Goal: Task Accomplishment & Management: Complete application form

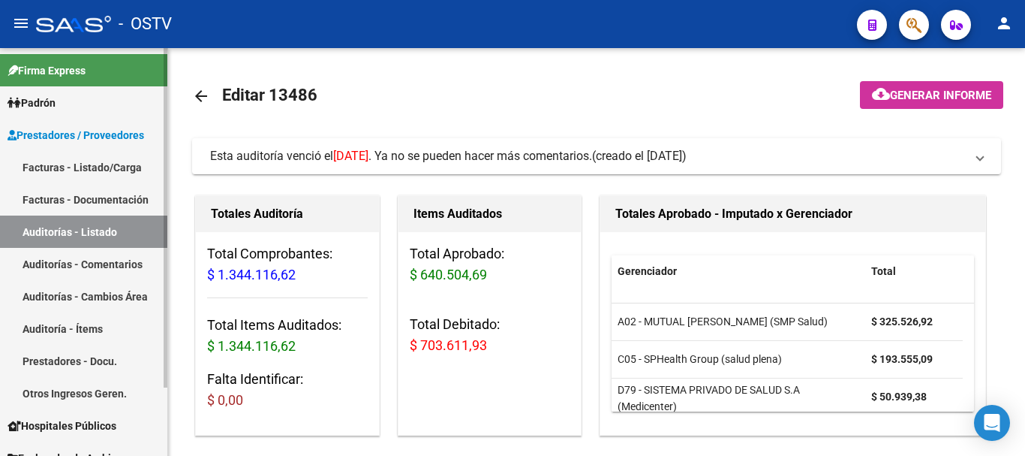
click at [47, 242] on link "Auditorías - Listado" at bounding box center [83, 231] width 167 height 32
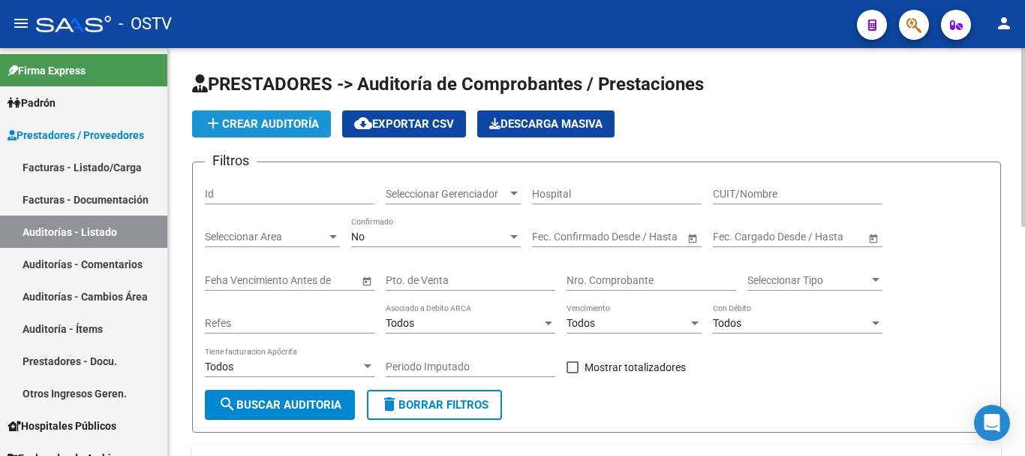
click at [258, 116] on button "add Crear Auditoría" at bounding box center [261, 123] width 139 height 27
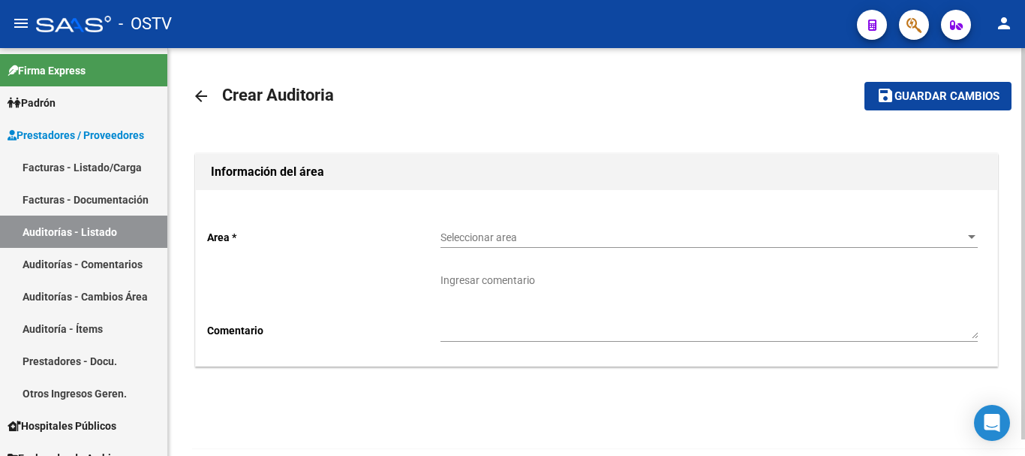
click at [564, 236] on span "Seleccionar area" at bounding box center [703, 237] width 524 height 13
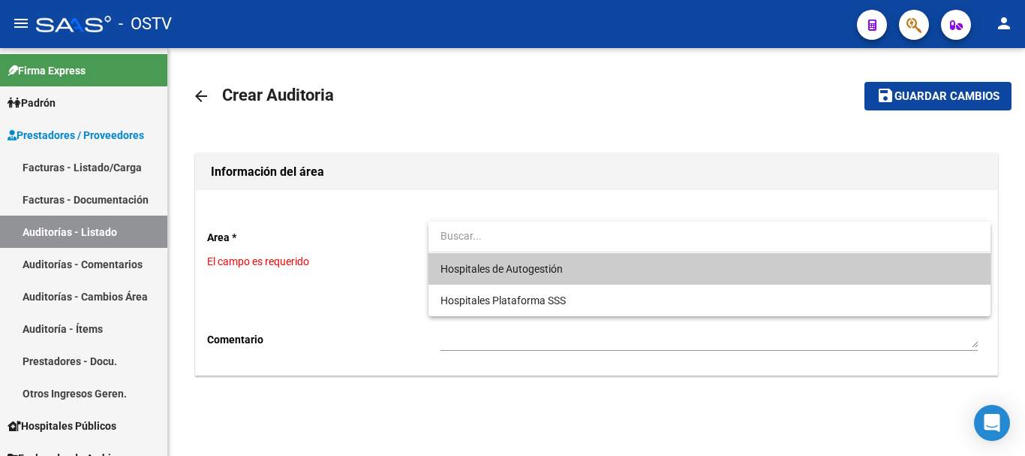
click at [559, 276] on span "Hospitales de Autogestión" at bounding box center [709, 269] width 537 height 32
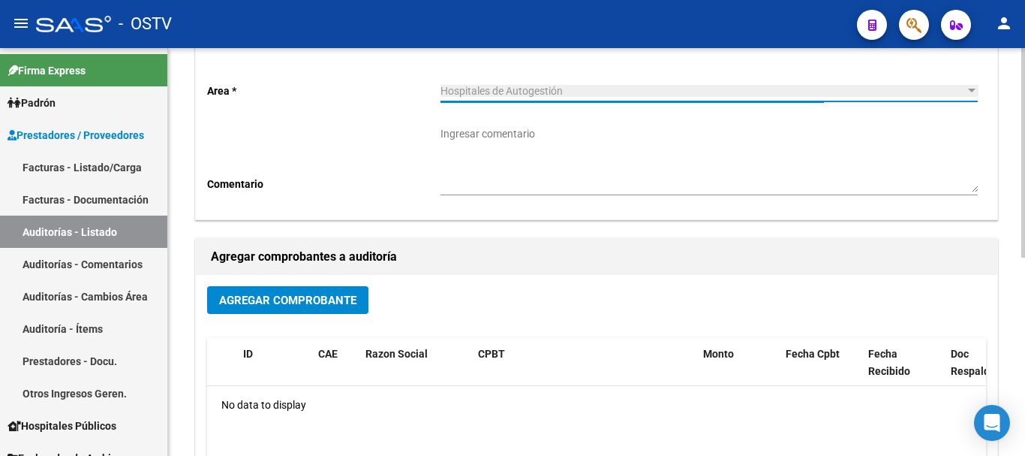
scroll to position [150, 0]
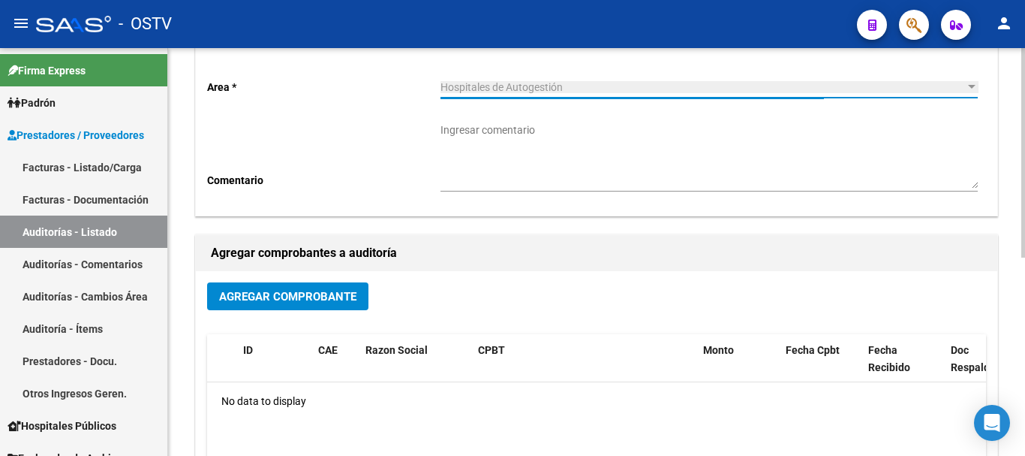
click at [337, 300] on span "Agregar Comprobante" at bounding box center [287, 297] width 137 height 14
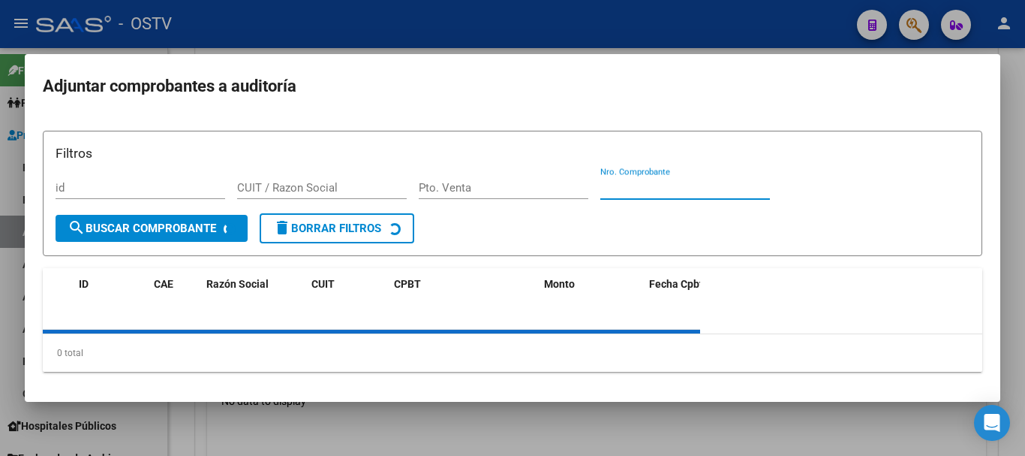
click at [655, 187] on input "Nro. Comprobante" at bounding box center [685, 188] width 170 height 14
paste input "10844"
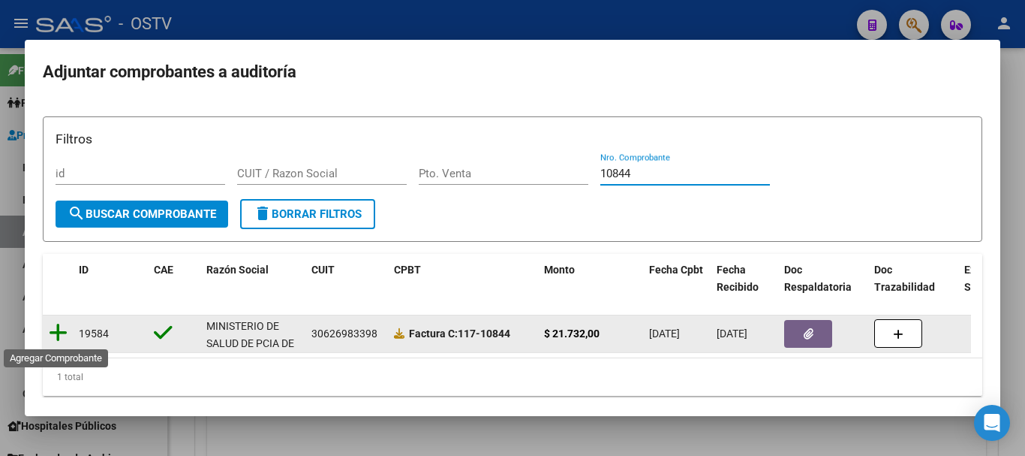
type input "10844"
click at [59, 330] on icon at bounding box center [58, 332] width 19 height 21
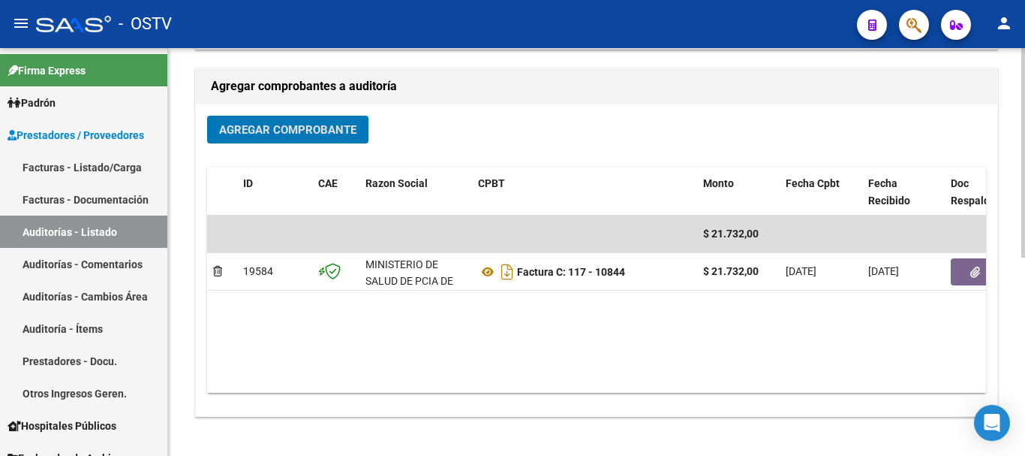
scroll to position [384, 0]
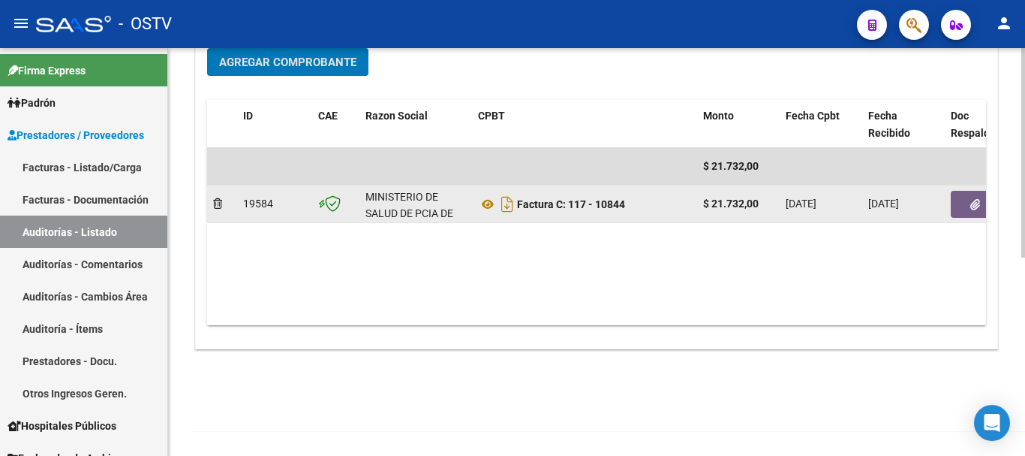
click at [971, 199] on icon "button" at bounding box center [976, 204] width 10 height 11
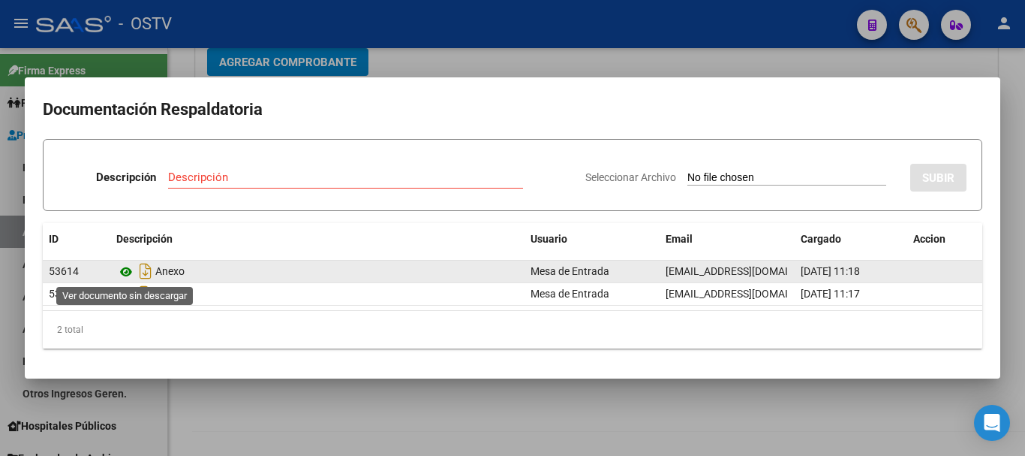
click at [123, 270] on icon at bounding box center [126, 272] width 20 height 18
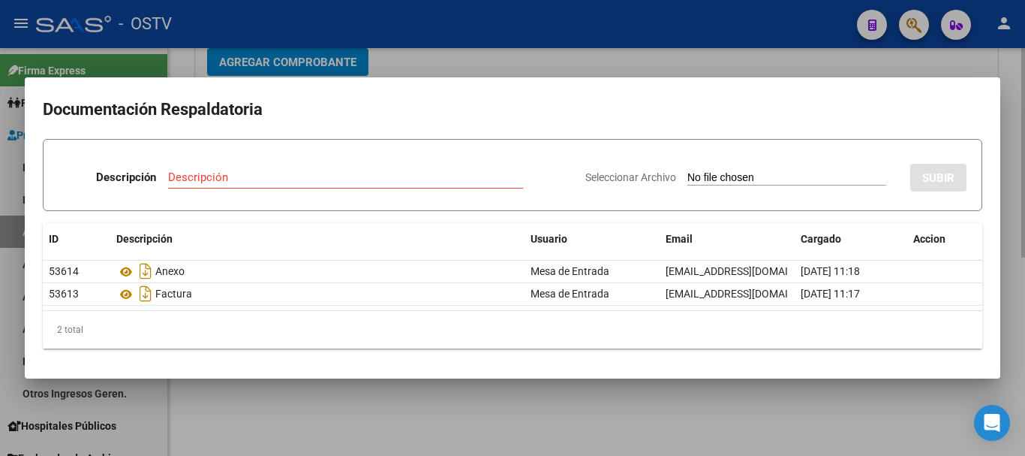
click at [449, 62] on div at bounding box center [512, 228] width 1025 height 456
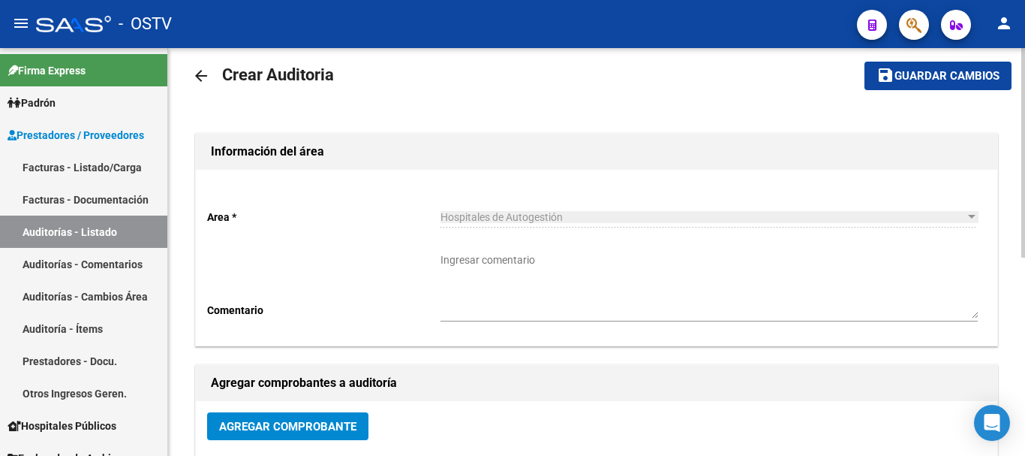
scroll to position [9, 0]
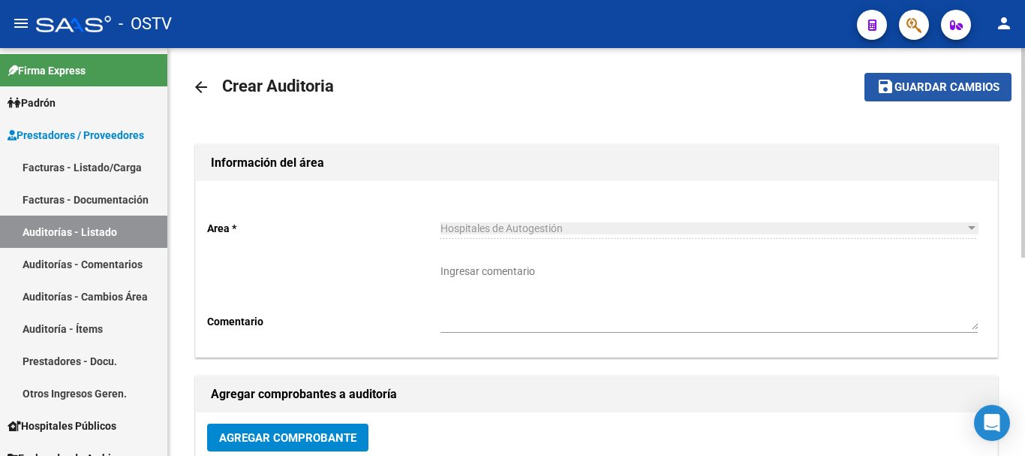
click at [924, 93] on button "save Guardar cambios" at bounding box center [938, 87] width 147 height 28
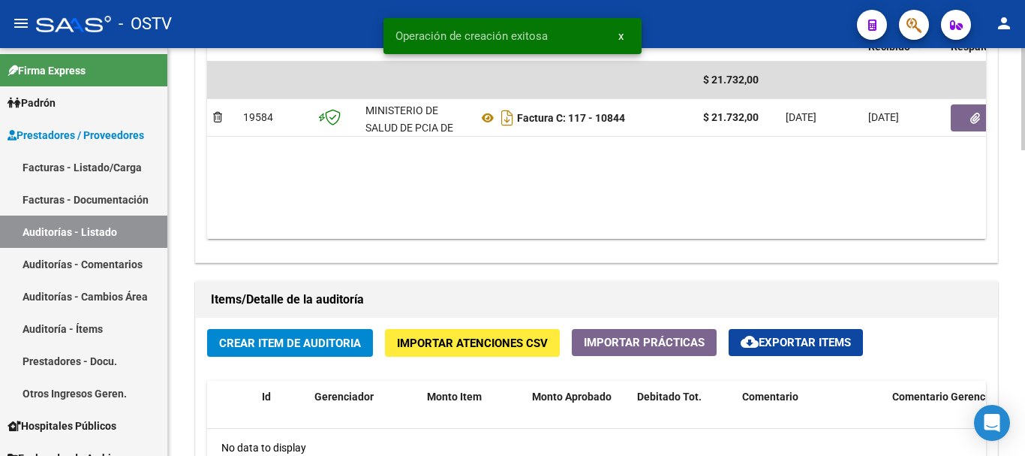
scroll to position [901, 0]
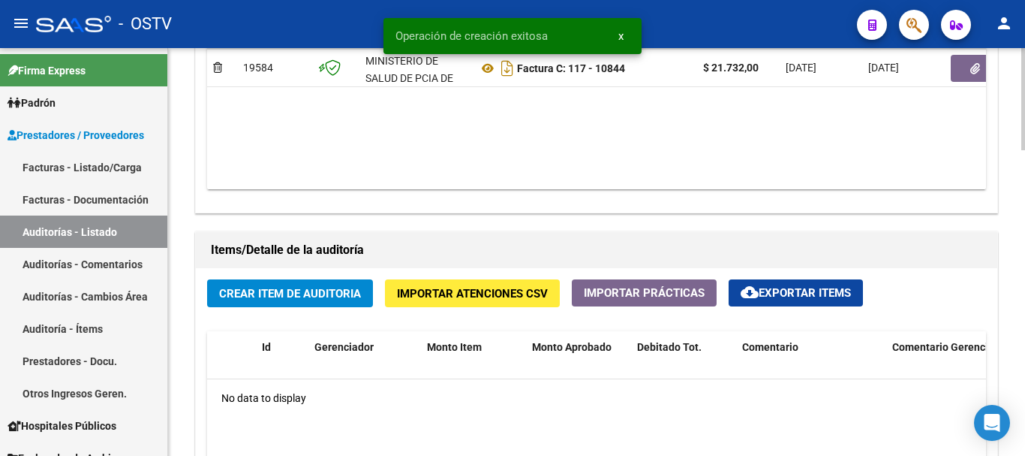
click at [348, 299] on span "Crear Item de Auditoria" at bounding box center [290, 294] width 142 height 14
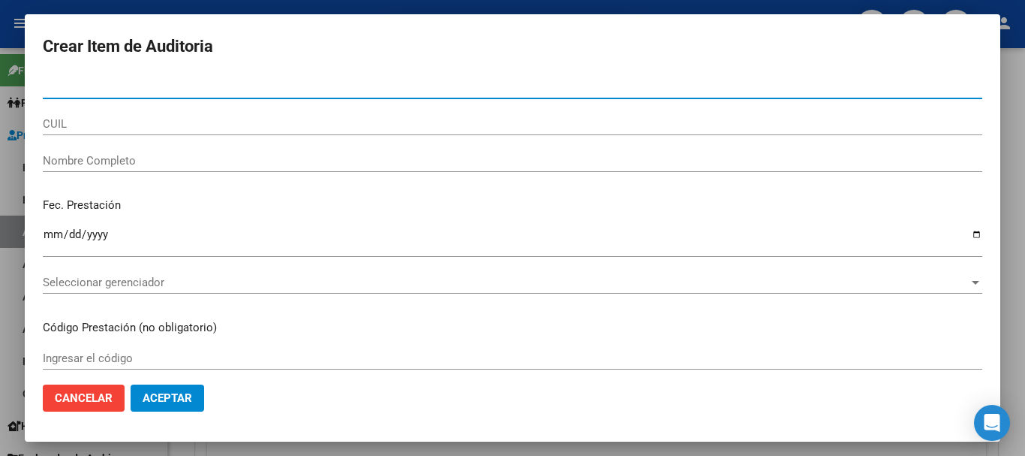
paste input "24735941"
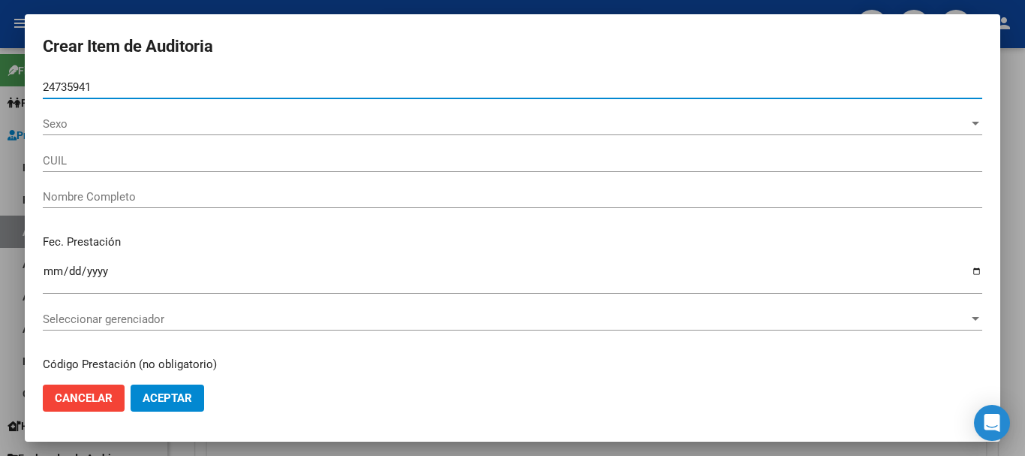
type input "24735941"
type input "27247359414"
type input "[PERSON_NAME]"
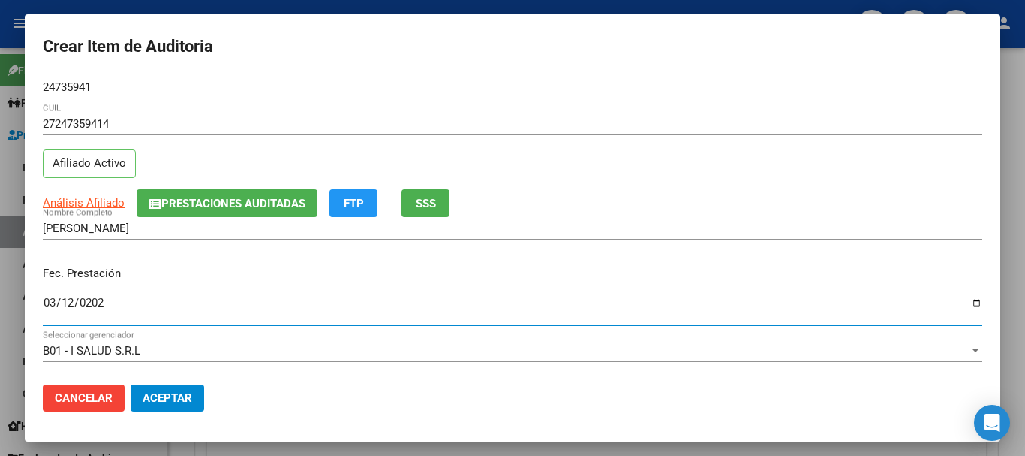
type input "[DATE]"
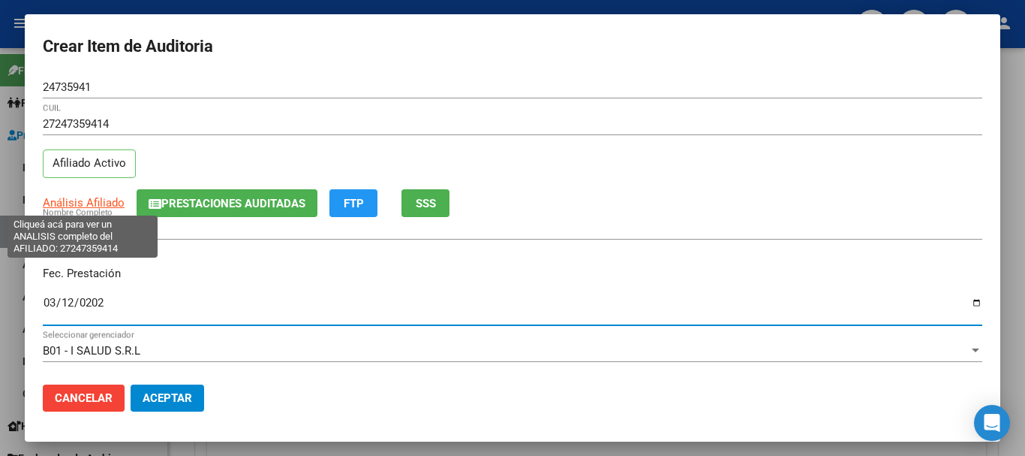
click at [83, 202] on span "Análisis Afiliado" at bounding box center [84, 203] width 82 height 14
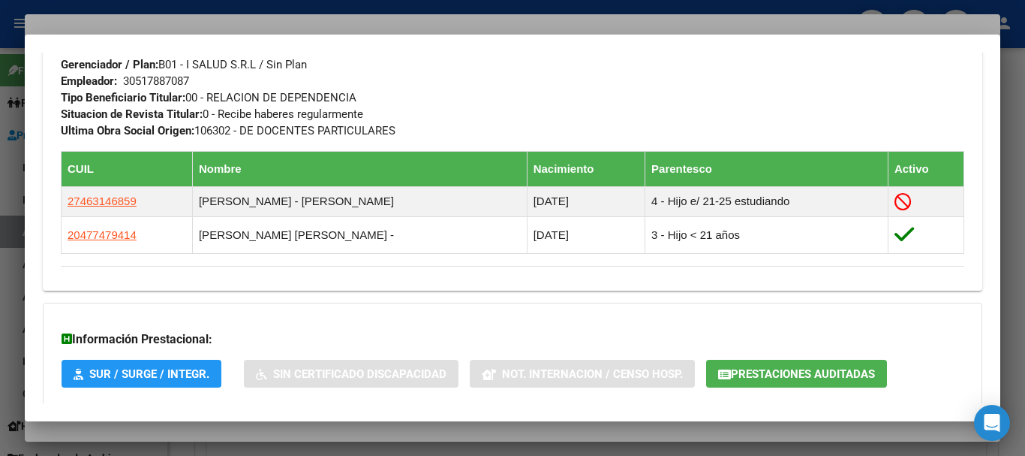
scroll to position [843, 0]
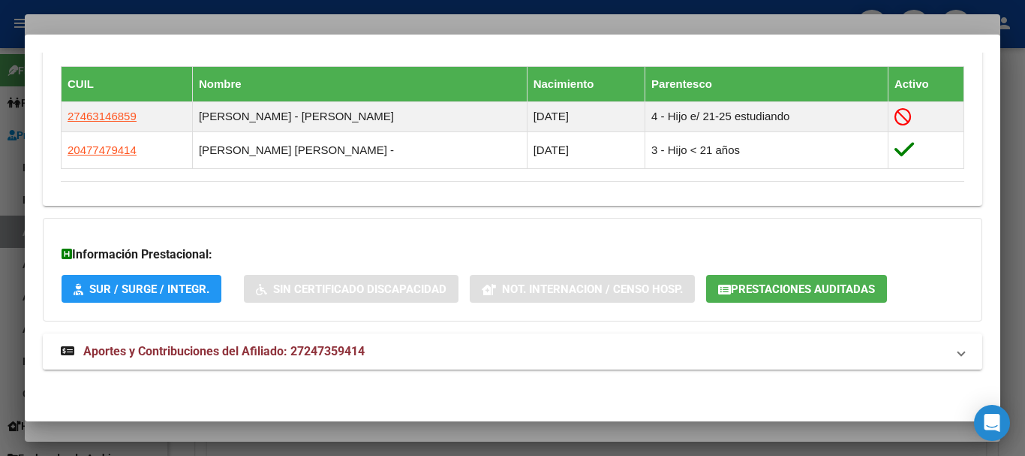
click at [365, 356] on span "Aportes y Contribuciones del Afiliado: 27247359414" at bounding box center [223, 351] width 281 height 14
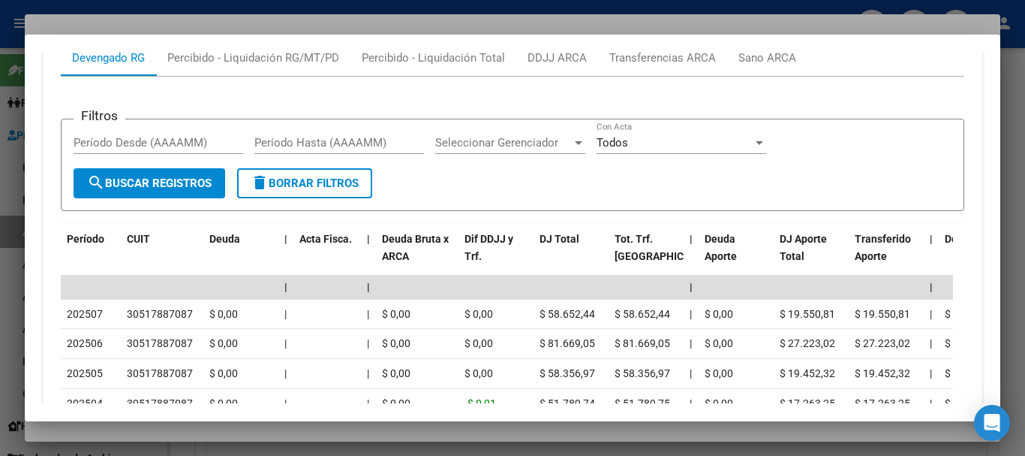
scroll to position [1368, 0]
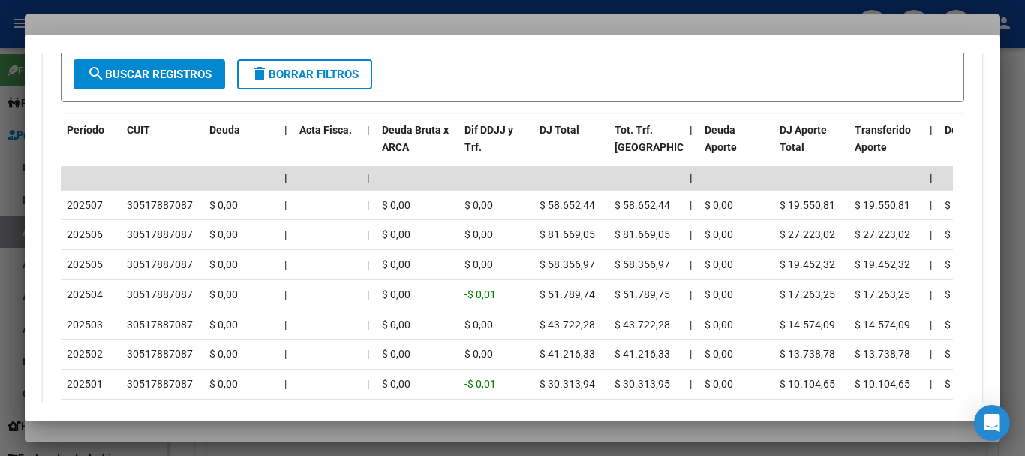
drag, startPoint x: 297, startPoint y: 14, endPoint x: 668, endPoint y: 104, distance: 381.6
click at [297, 14] on div at bounding box center [512, 228] width 1025 height 456
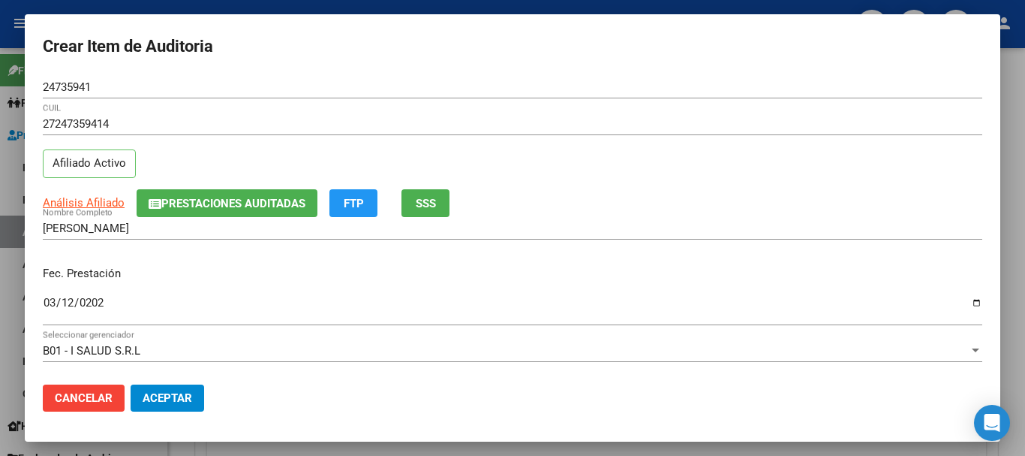
click at [676, 116] on mat-dialog-content "24735941 Nro Documento 27247359414 CUIL Afiliado Activo Análisis Afiliado Prest…" at bounding box center [513, 224] width 976 height 296
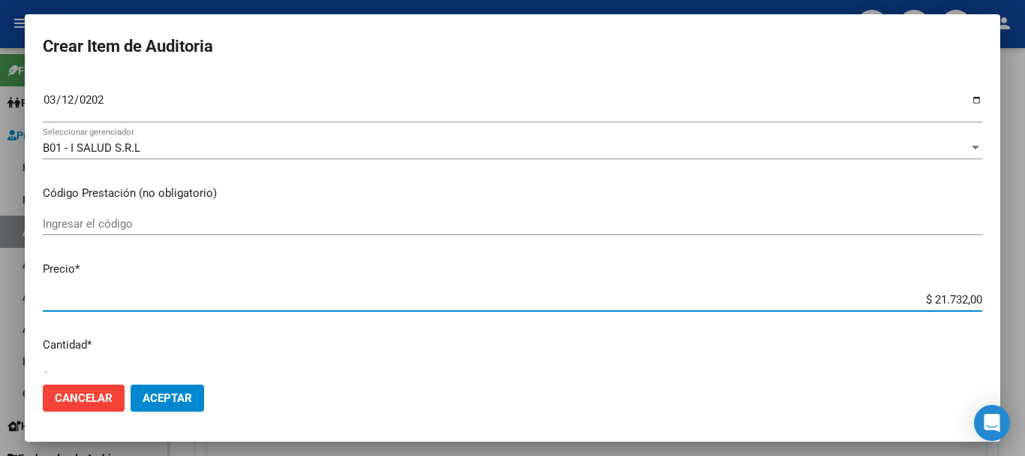
type input "$ 0,07"
type input "$ 0,72"
type input "$ 7,24"
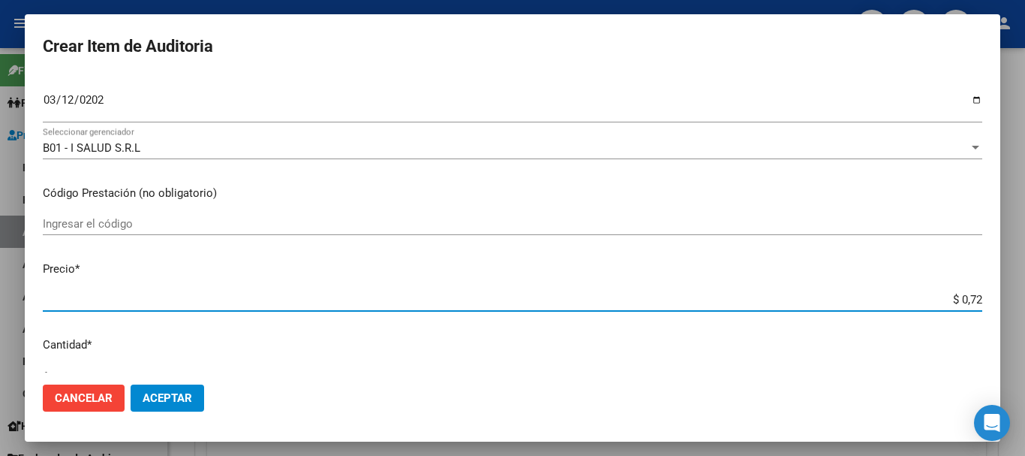
type input "$ 7,24"
type input "$ 72,44"
type input "$ 724,40"
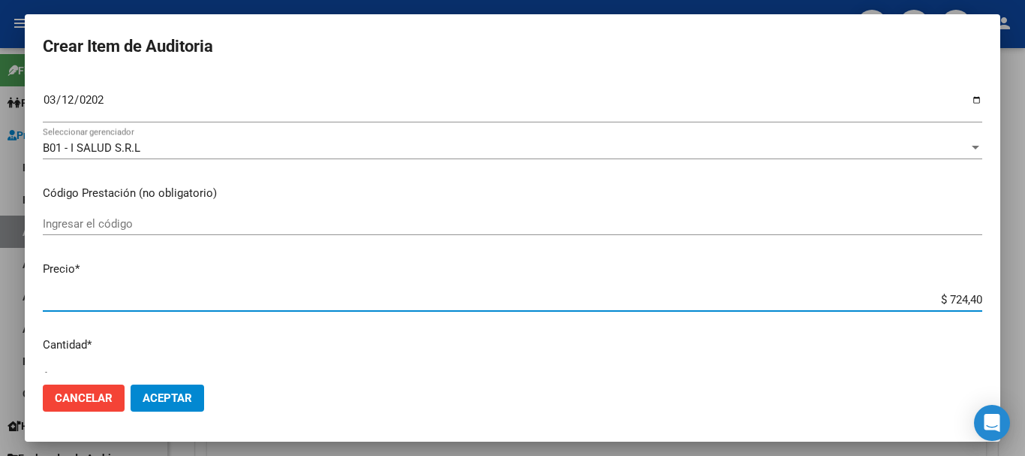
type input "$ 7.244,00"
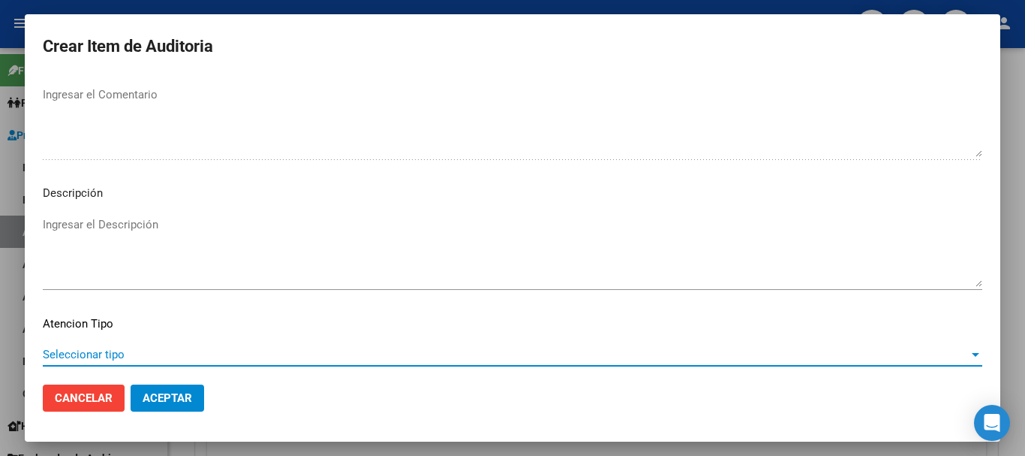
scroll to position [925, 0]
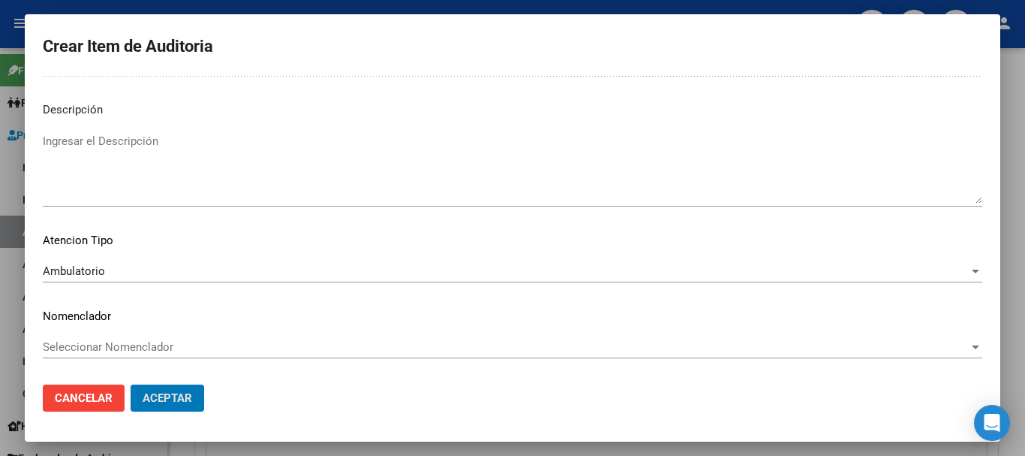
click at [131, 384] on button "Aceptar" at bounding box center [168, 397] width 74 height 27
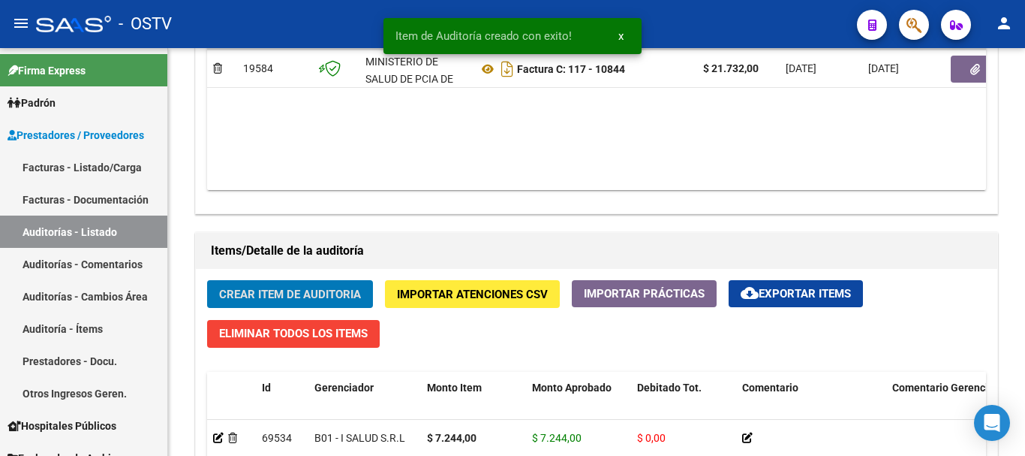
scroll to position [901, 0]
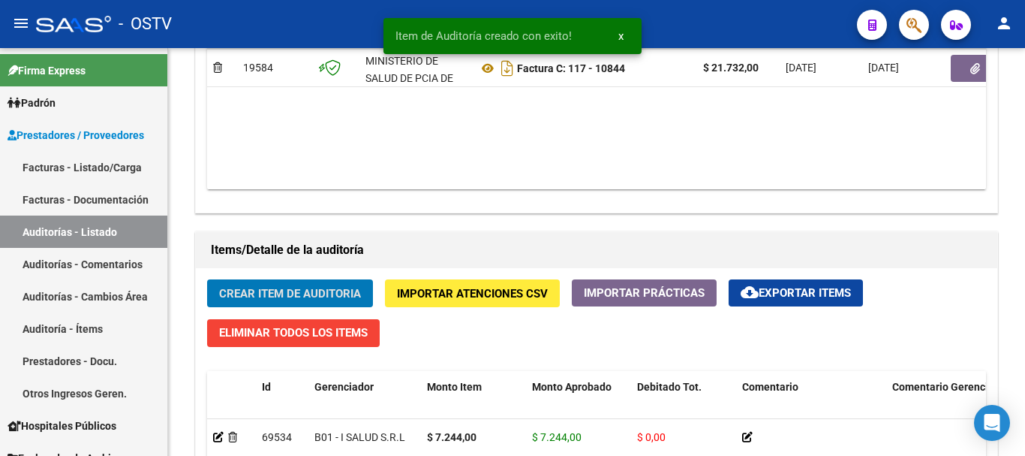
click at [207, 279] on button "Crear Item de Auditoria" at bounding box center [290, 293] width 166 height 28
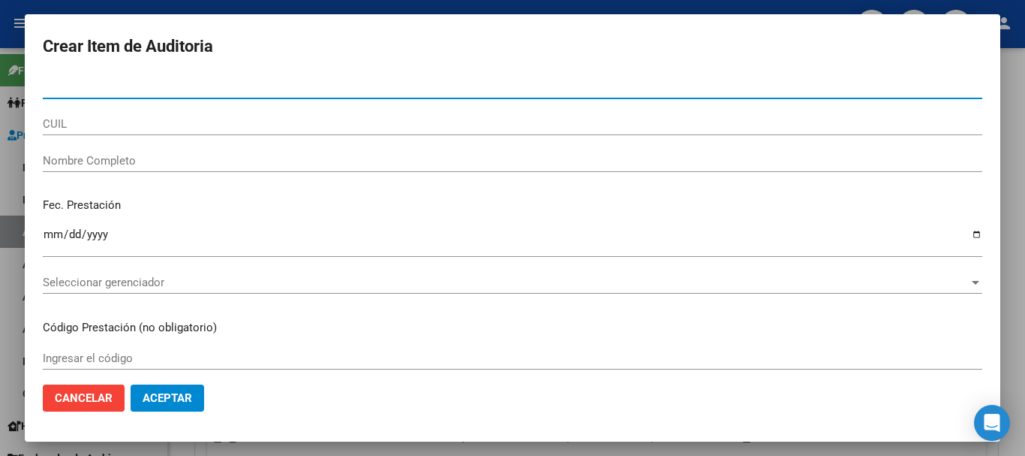
paste input "24735941"
type input "24735941"
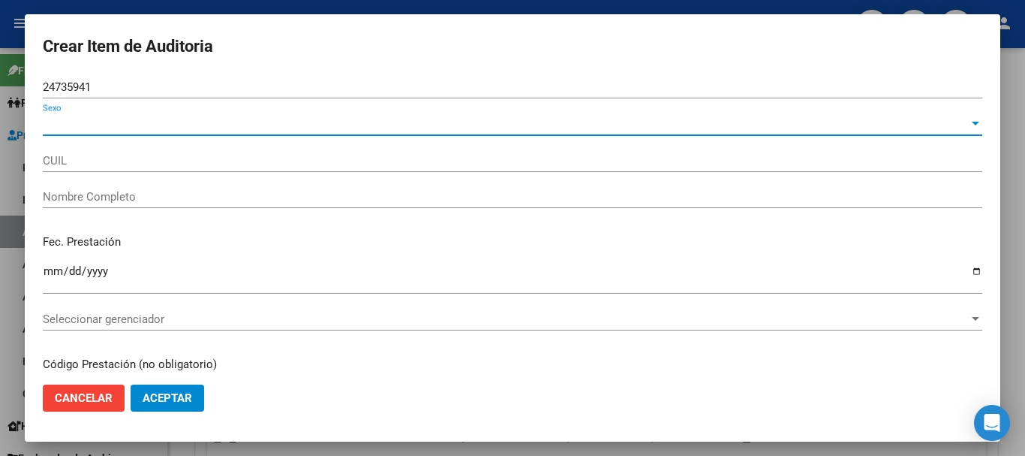
type input "27247359414"
type input "[PERSON_NAME]"
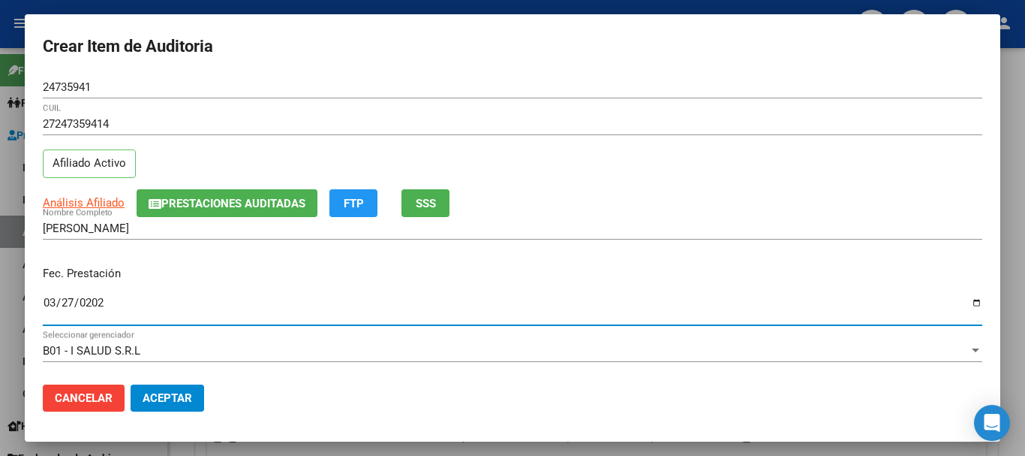
type input "[DATE]"
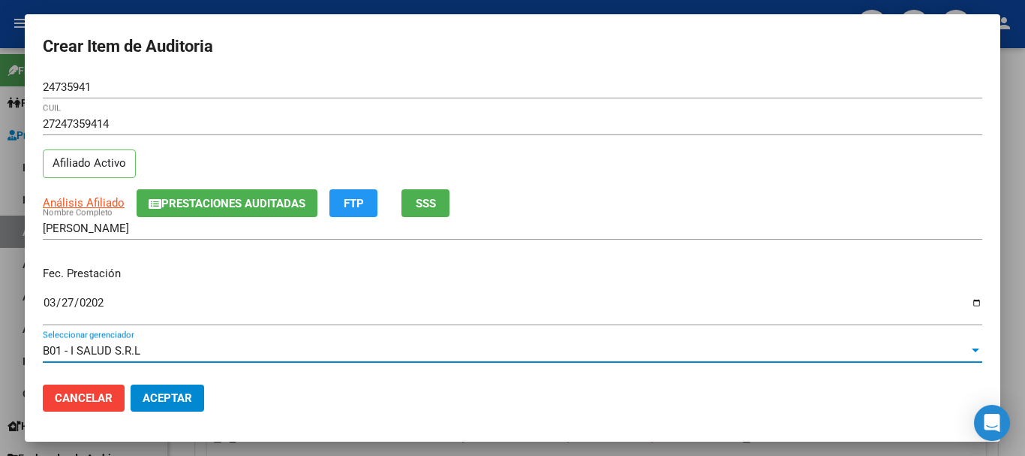
scroll to position [203, 0]
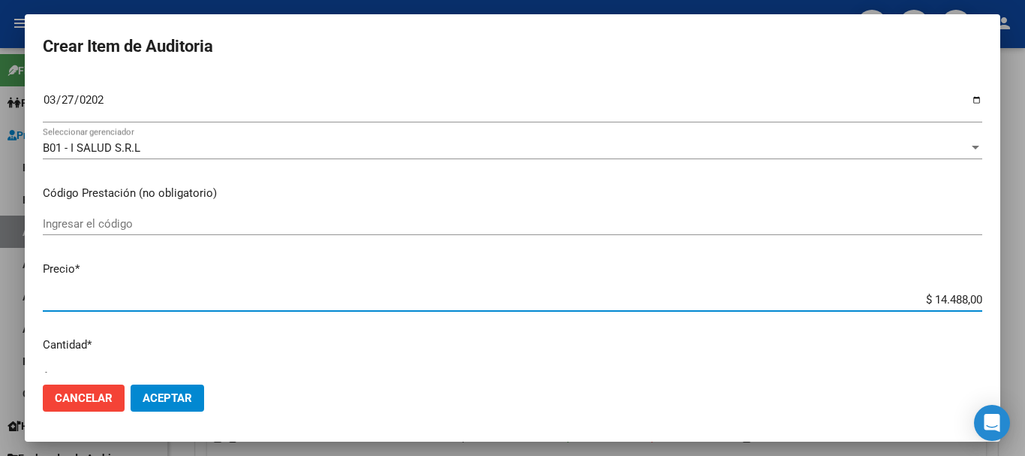
type input "$ 0,07"
type input "$ 0,72"
type input "$ 7,24"
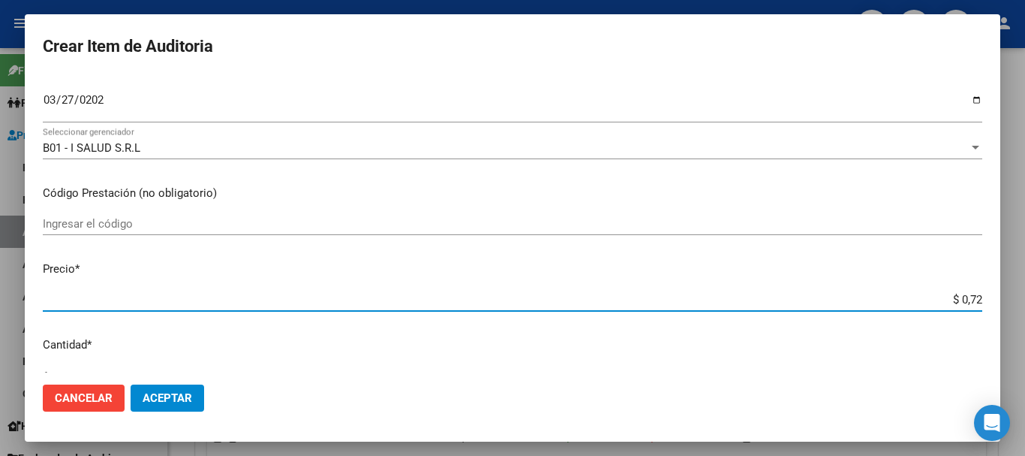
type input "$ 7,24"
type input "$ 72,44"
type input "$ 724,40"
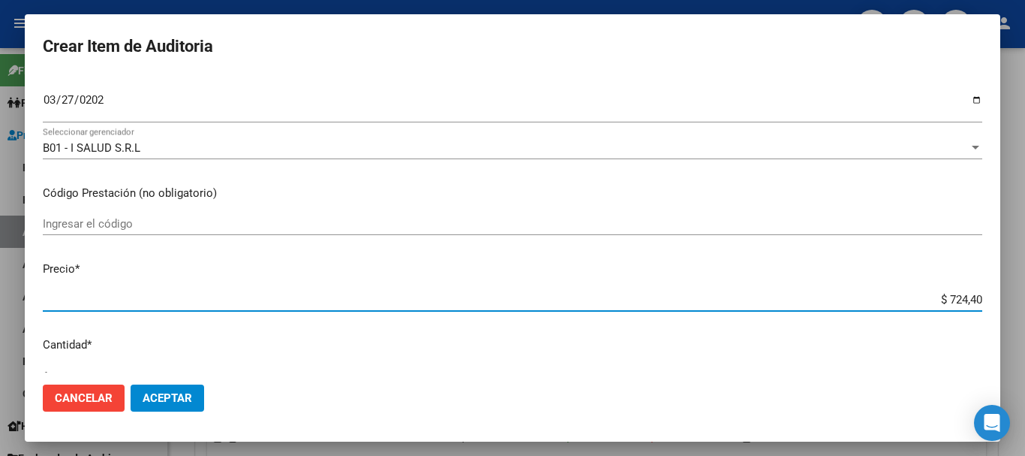
type input "$ 7.244,00"
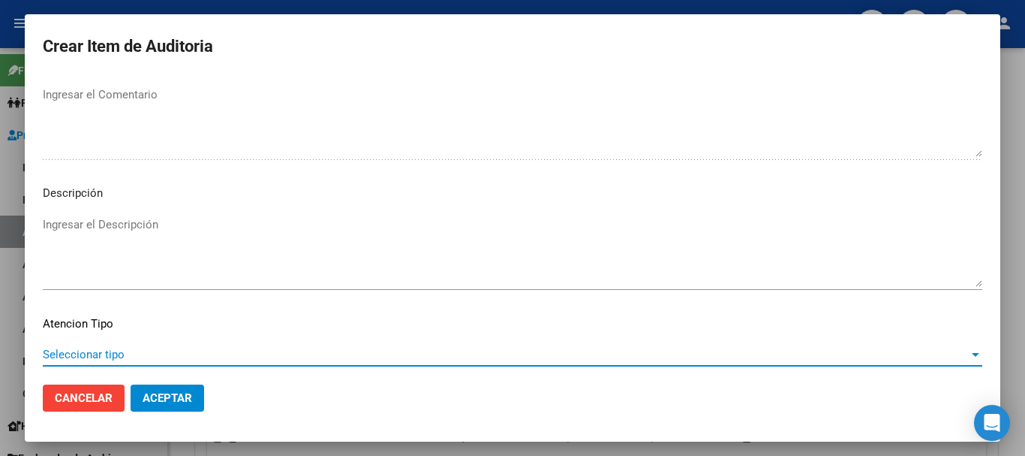
scroll to position [925, 0]
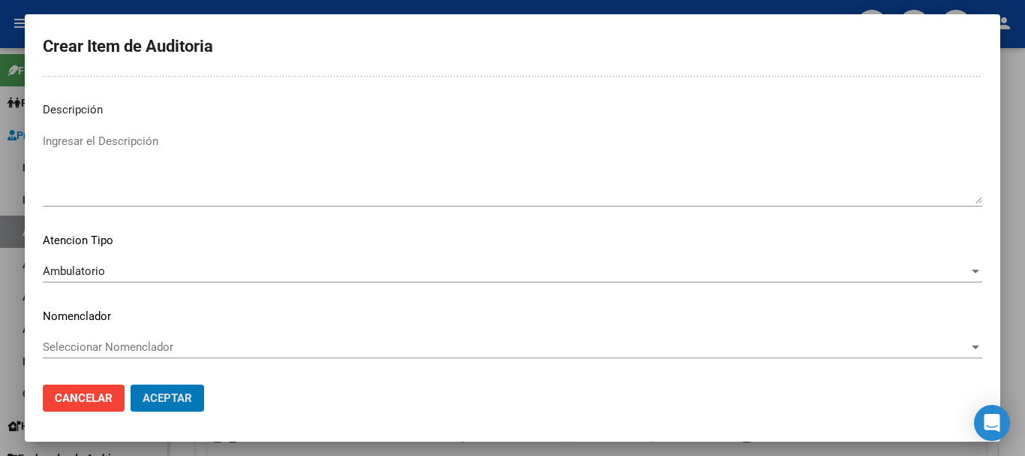
click at [131, 384] on button "Aceptar" at bounding box center [168, 397] width 74 height 27
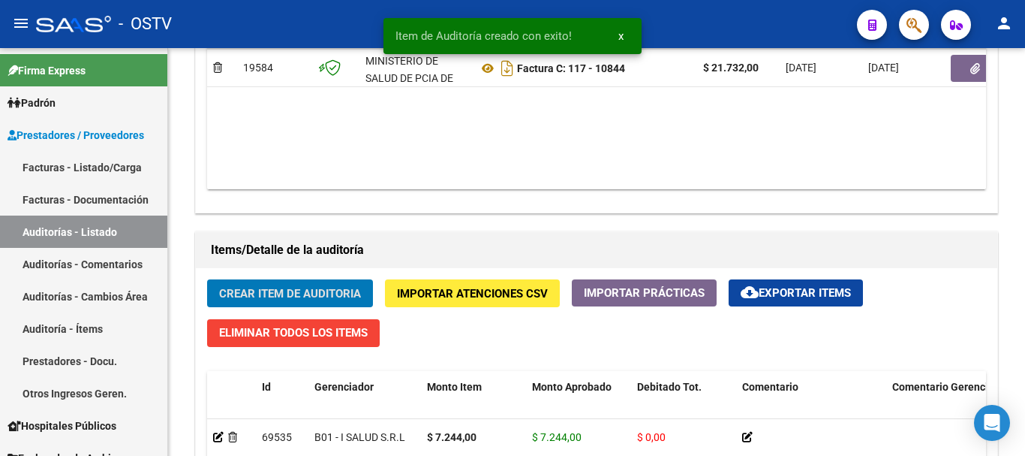
click at [207, 279] on button "Crear Item de Auditoria" at bounding box center [290, 293] width 166 height 28
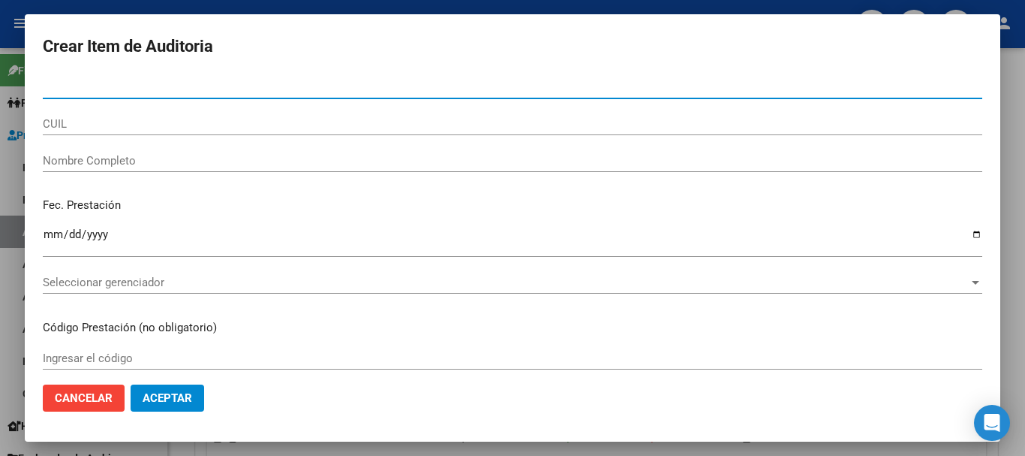
paste input "38239376"
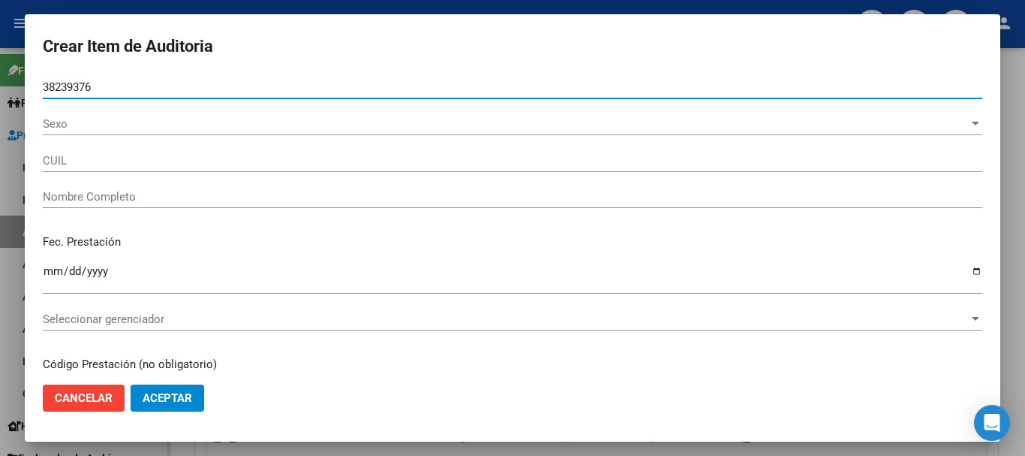
type input "38239376"
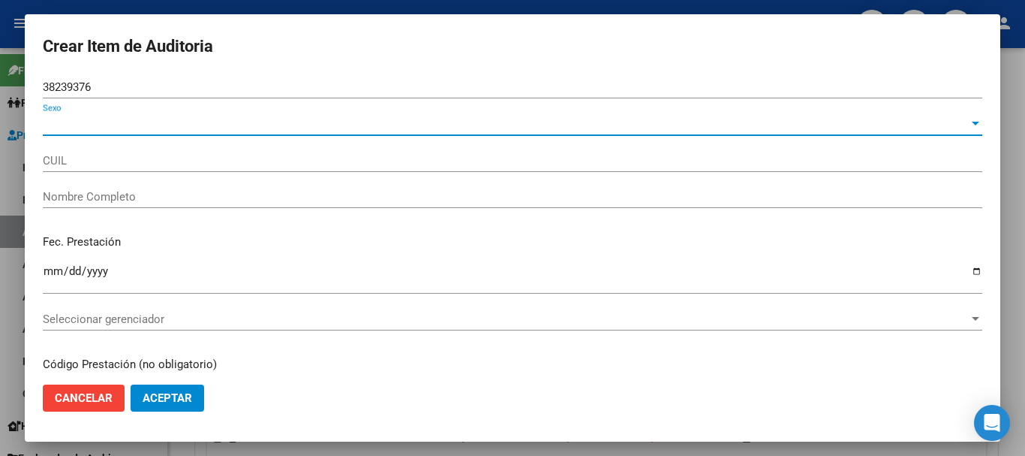
type input "27382393762"
type input "[PERSON_NAME][DEMOGRAPHIC_DATA] -"
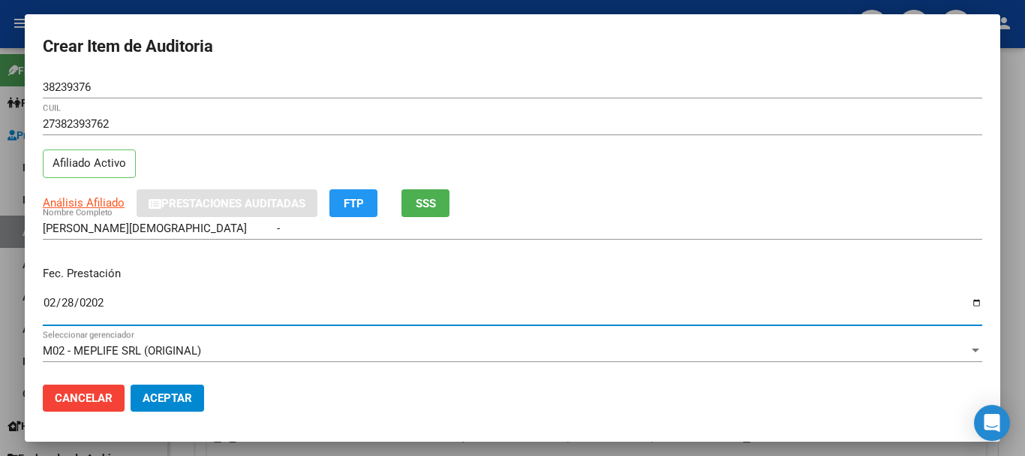
type input "[DATE]"
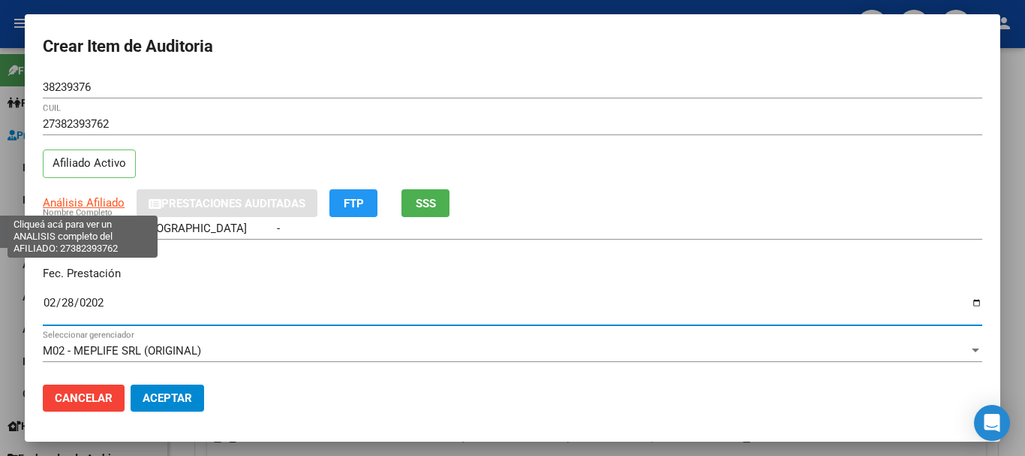
click at [72, 205] on span "Análisis Afiliado" at bounding box center [84, 203] width 82 height 14
type textarea "27382393762"
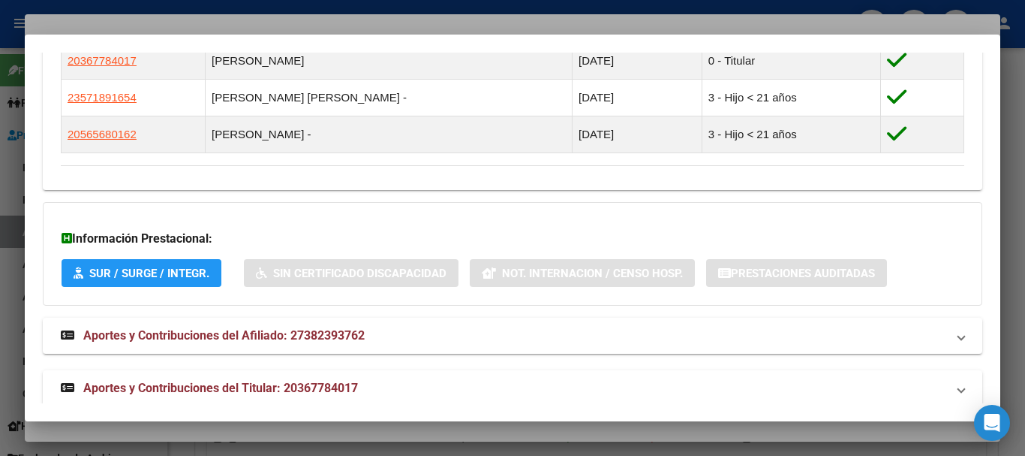
scroll to position [922, 0]
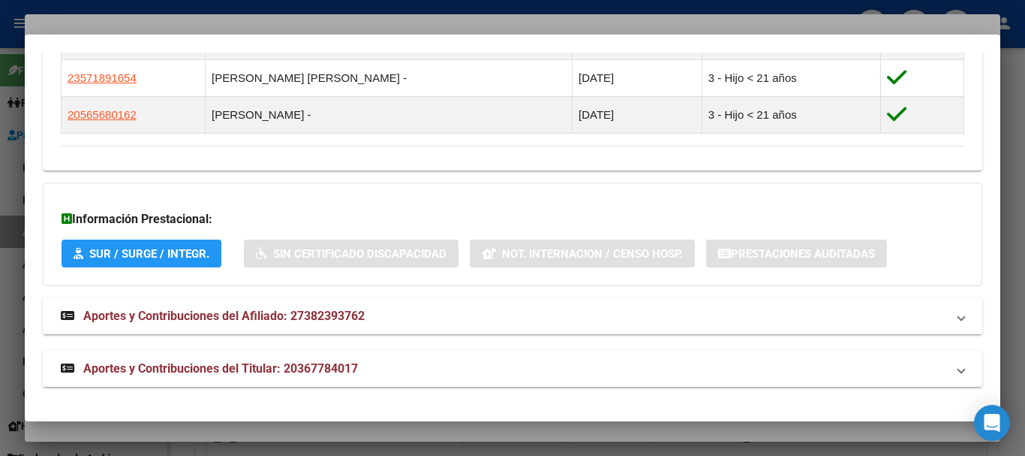
click at [290, 373] on span "Aportes y Contribuciones del Titular: 20367784017" at bounding box center [220, 368] width 275 height 14
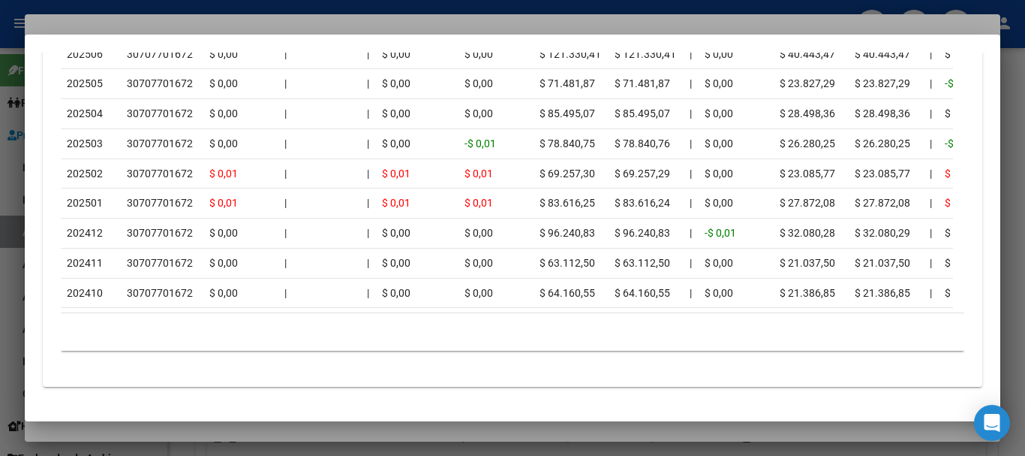
scroll to position [1664, 0]
click at [233, 23] on div at bounding box center [512, 228] width 1025 height 456
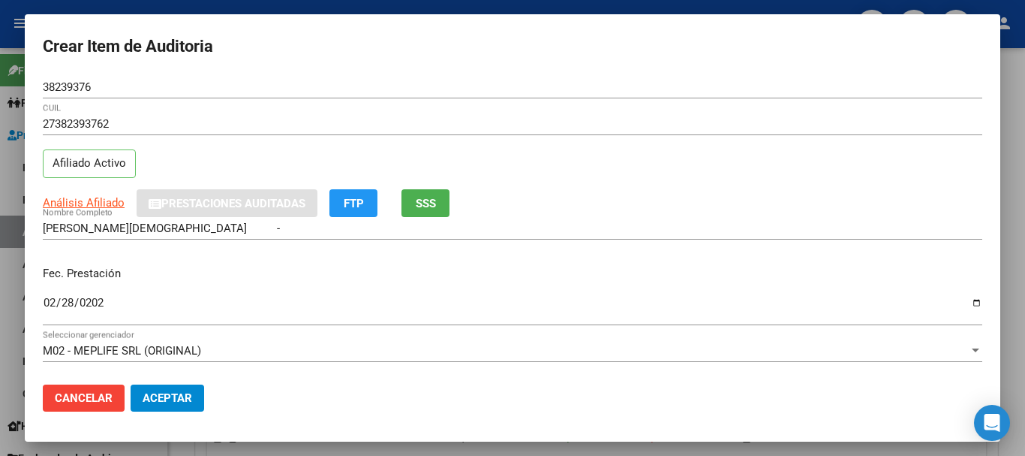
click at [696, 235] on input "[PERSON_NAME][DEMOGRAPHIC_DATA] -" at bounding box center [513, 228] width 940 height 14
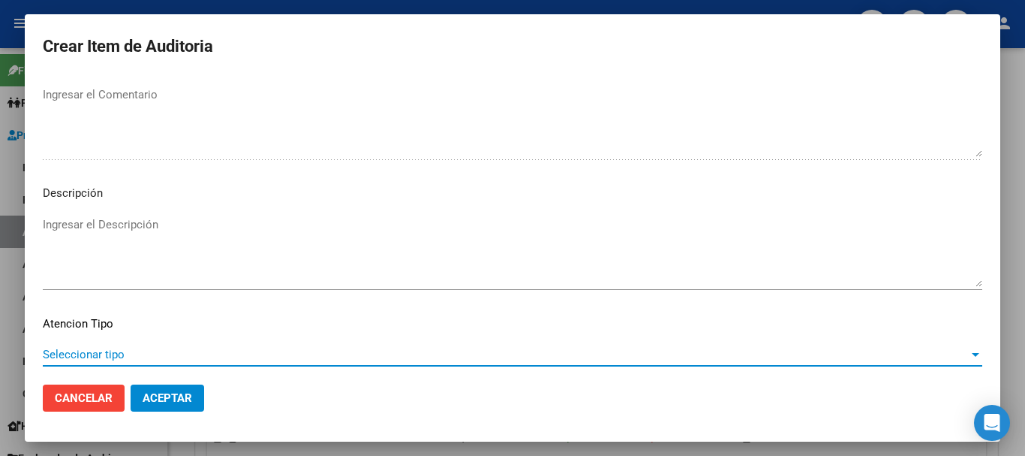
scroll to position [925, 0]
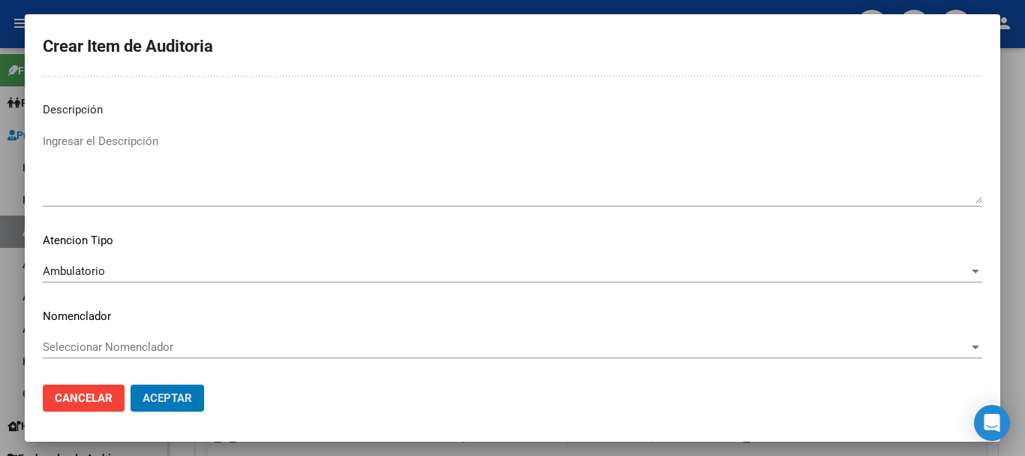
click at [131, 384] on button "Aceptar" at bounding box center [168, 397] width 74 height 27
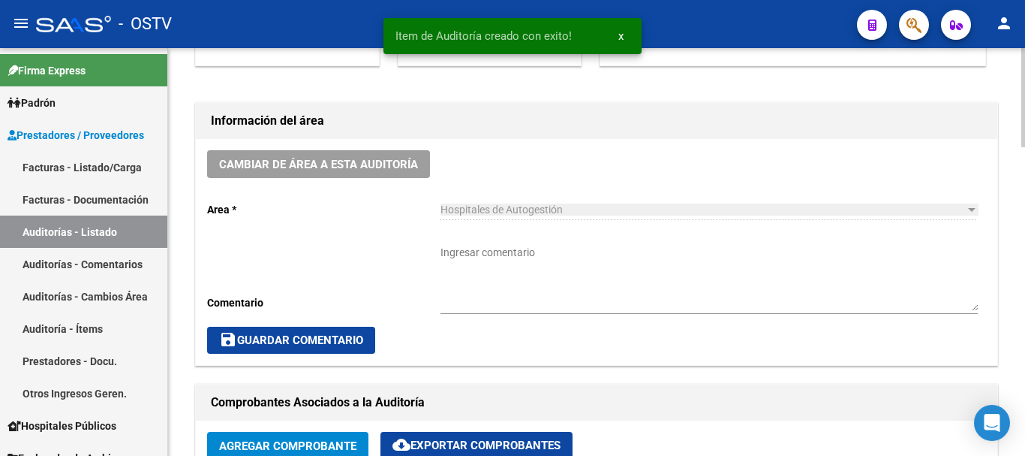
scroll to position [376, 0]
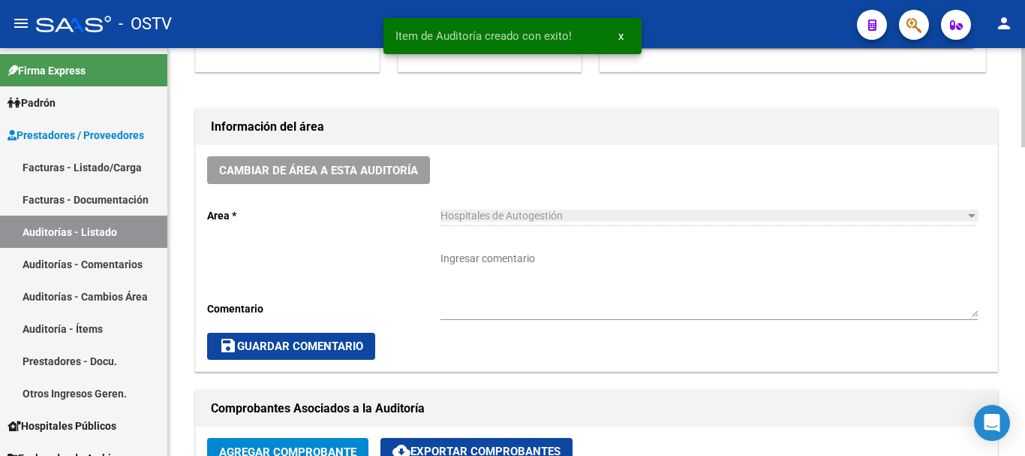
click at [563, 293] on textarea "Ingresar comentario" at bounding box center [709, 284] width 537 height 66
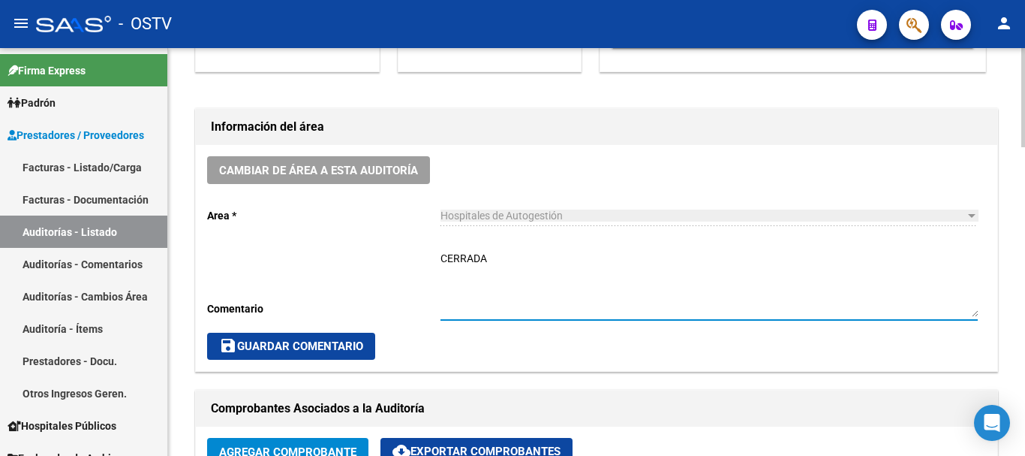
type textarea "CERRADA"
click at [293, 353] on span "save Guardar Comentario" at bounding box center [291, 346] width 144 height 14
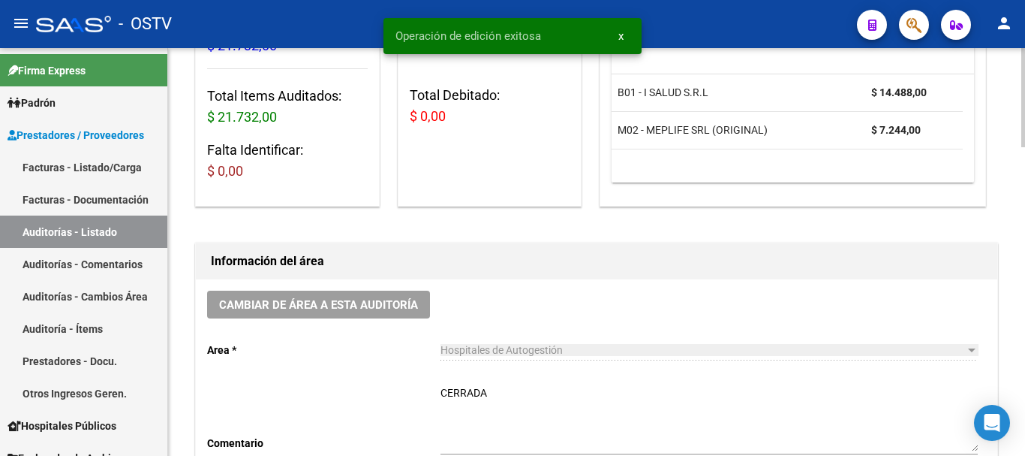
scroll to position [0, 0]
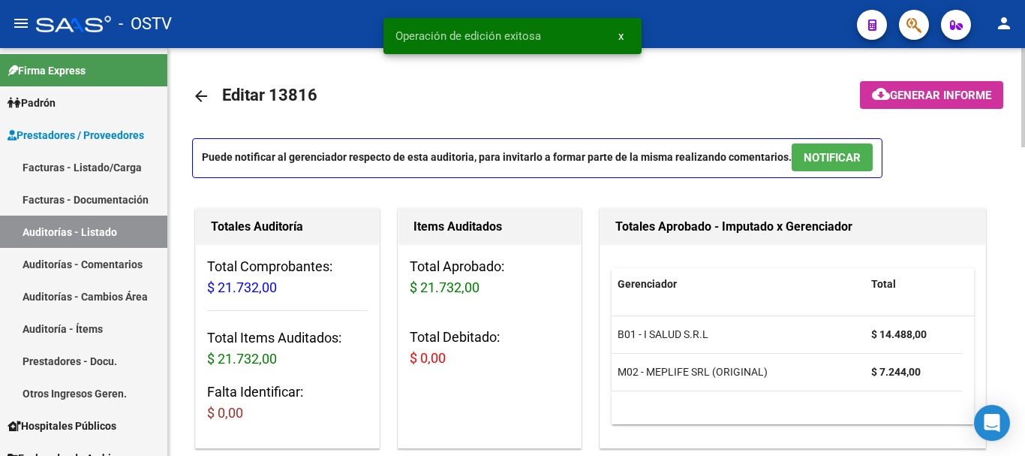
click at [208, 95] on mat-icon "arrow_back" at bounding box center [201, 96] width 18 height 18
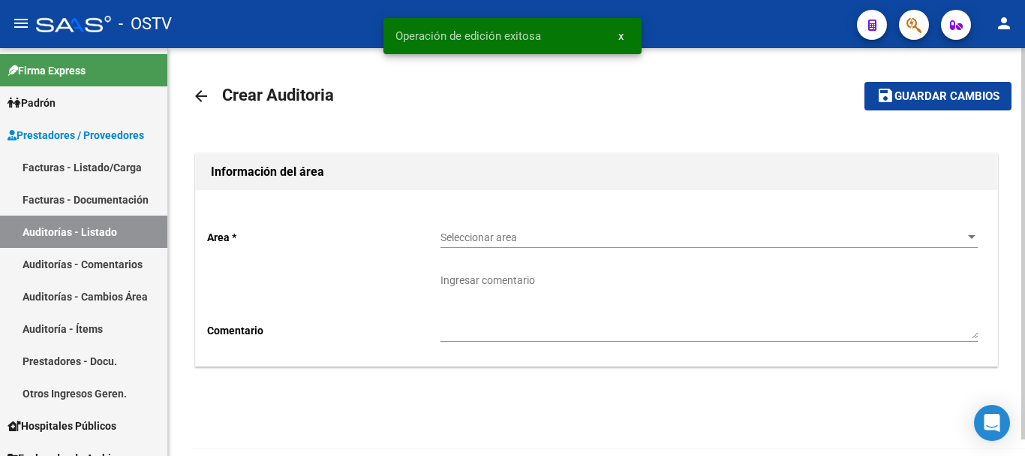
click at [513, 242] on span "Seleccionar area" at bounding box center [703, 237] width 524 height 13
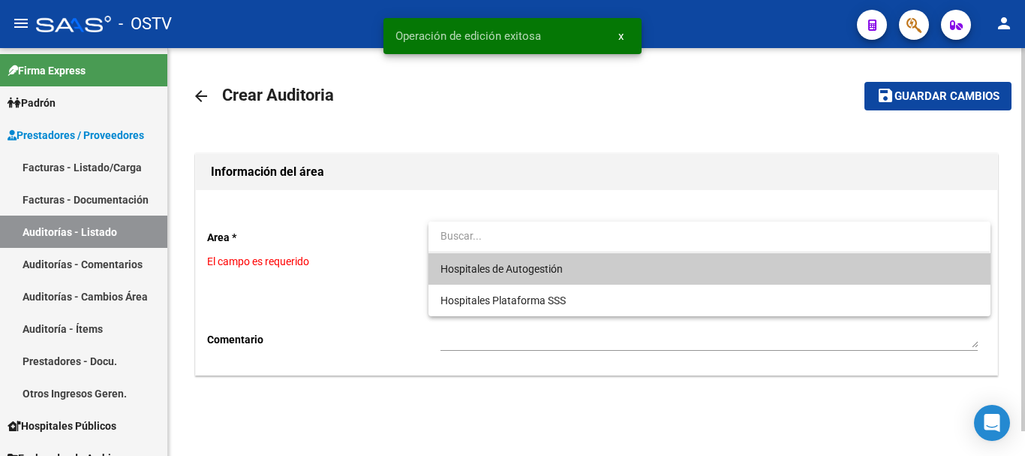
click at [507, 263] on span "Hospitales de Autogestión" at bounding box center [502, 269] width 122 height 12
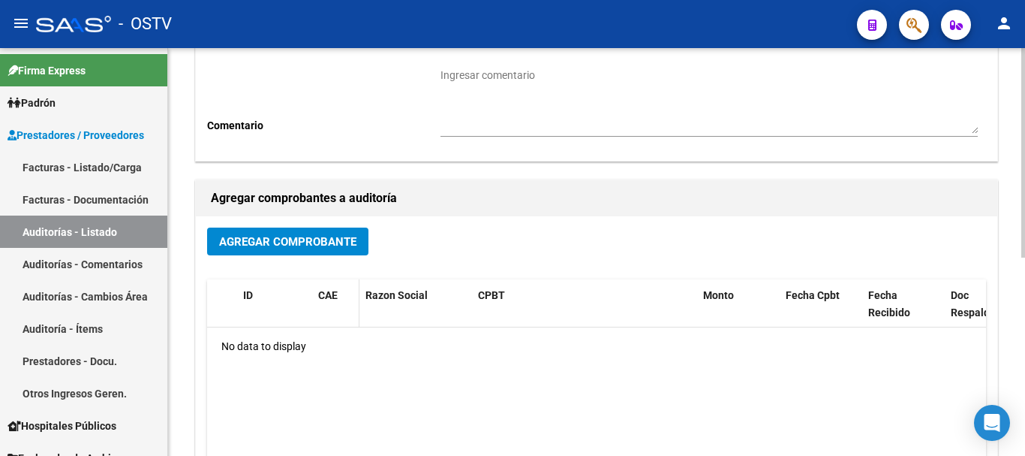
scroll to position [225, 0]
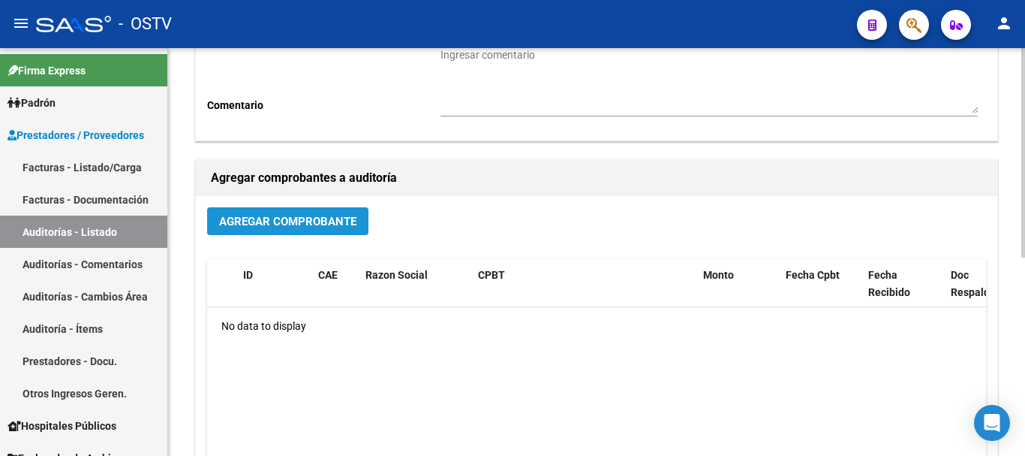
click at [343, 221] on span "Agregar Comprobante" at bounding box center [287, 222] width 137 height 14
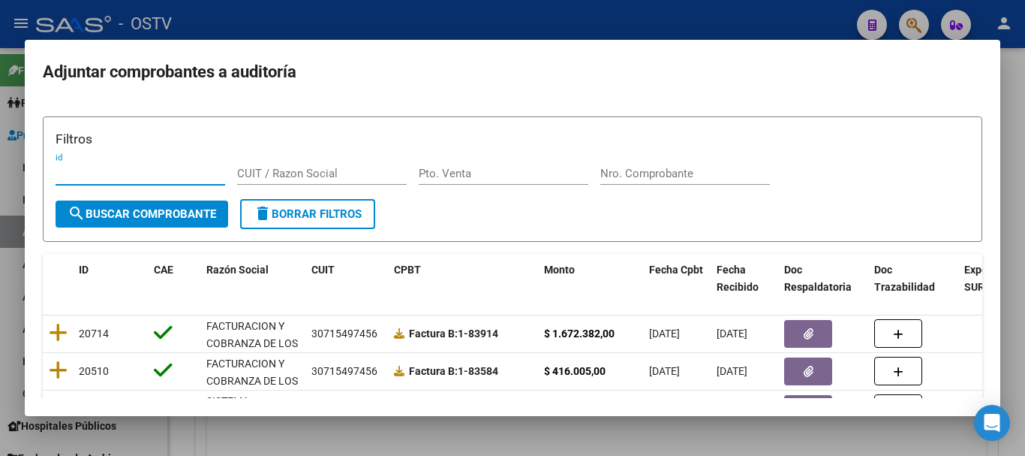
drag, startPoint x: 625, startPoint y: 180, endPoint x: 636, endPoint y: 168, distance: 16.0
click at [627, 178] on div "Nro. Comprobante" at bounding box center [685, 173] width 170 height 23
paste input "472"
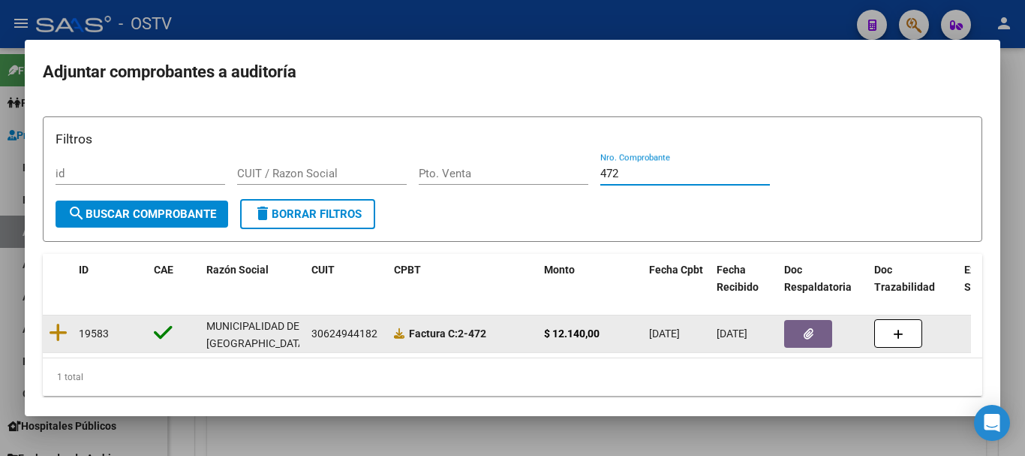
type input "472"
click at [59, 337] on icon at bounding box center [58, 332] width 19 height 21
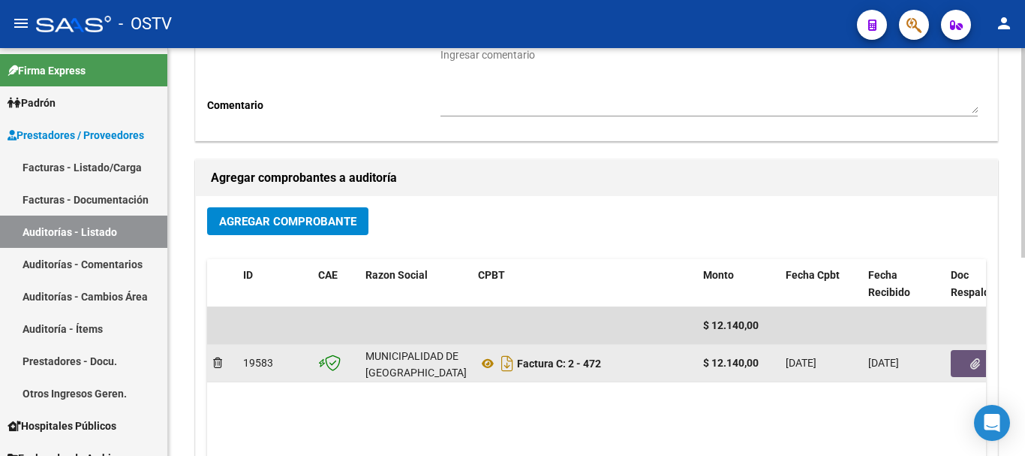
click at [980, 366] on icon "button" at bounding box center [976, 363] width 10 height 11
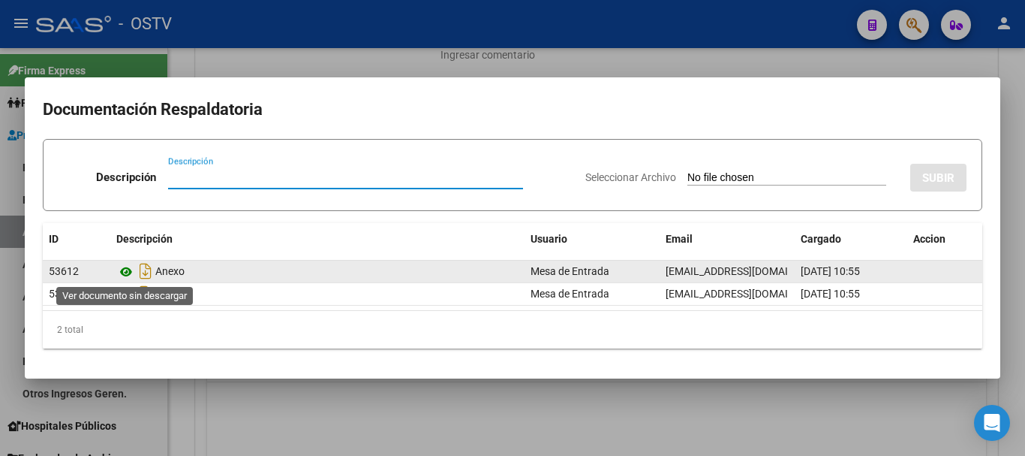
click at [125, 272] on icon at bounding box center [126, 272] width 20 height 18
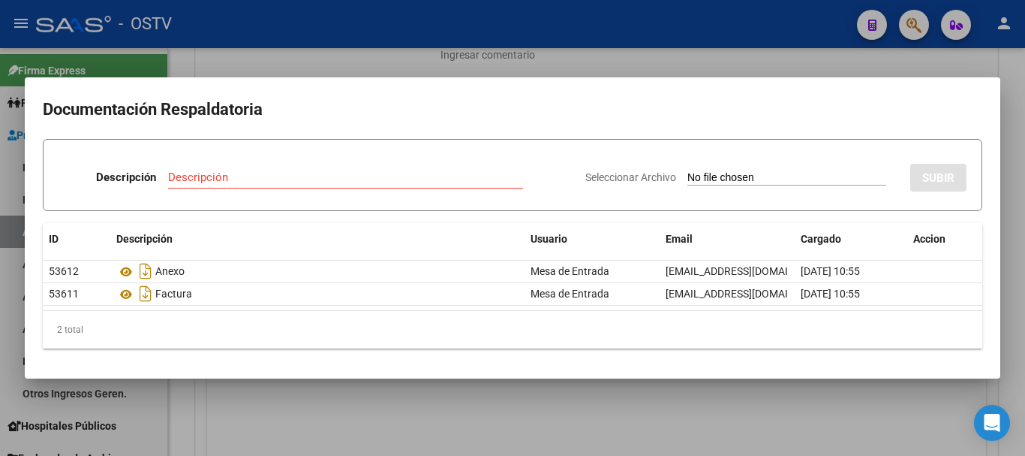
click at [921, 68] on div at bounding box center [512, 228] width 1025 height 456
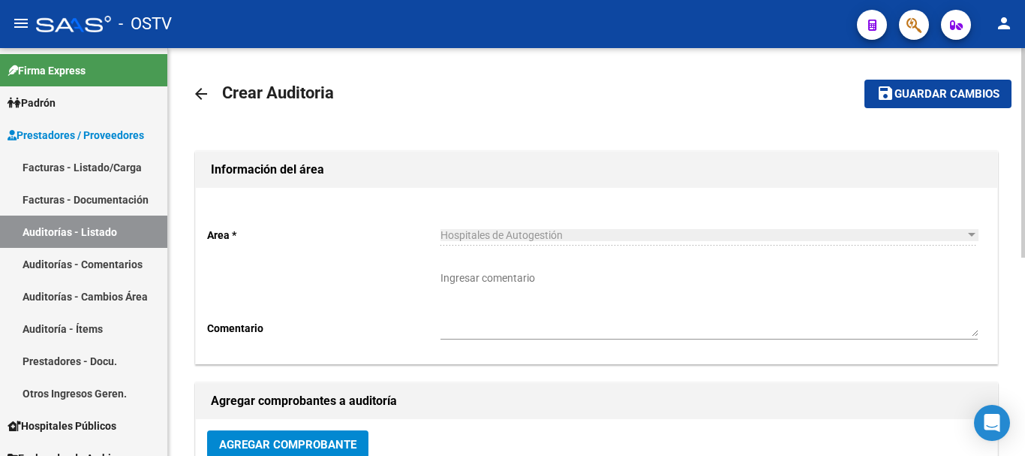
scroll to position [0, 0]
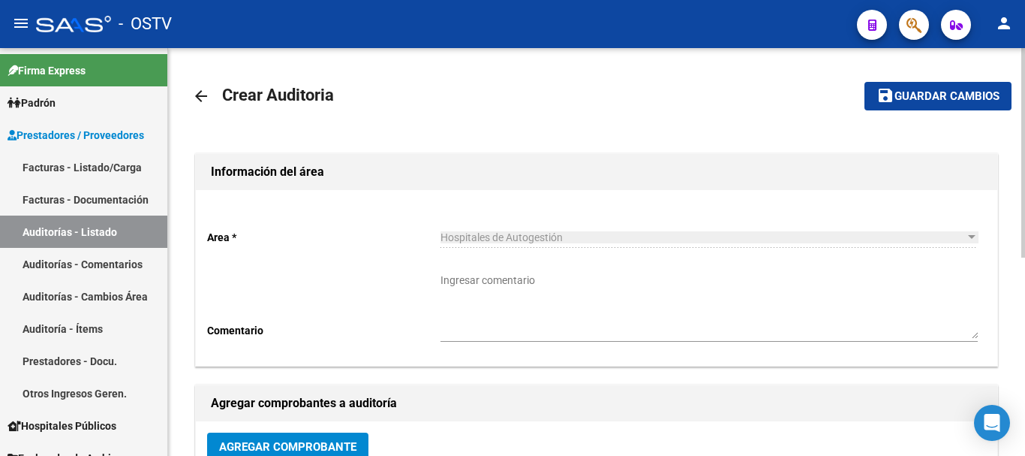
click at [962, 97] on span "Guardar cambios" at bounding box center [947, 97] width 105 height 14
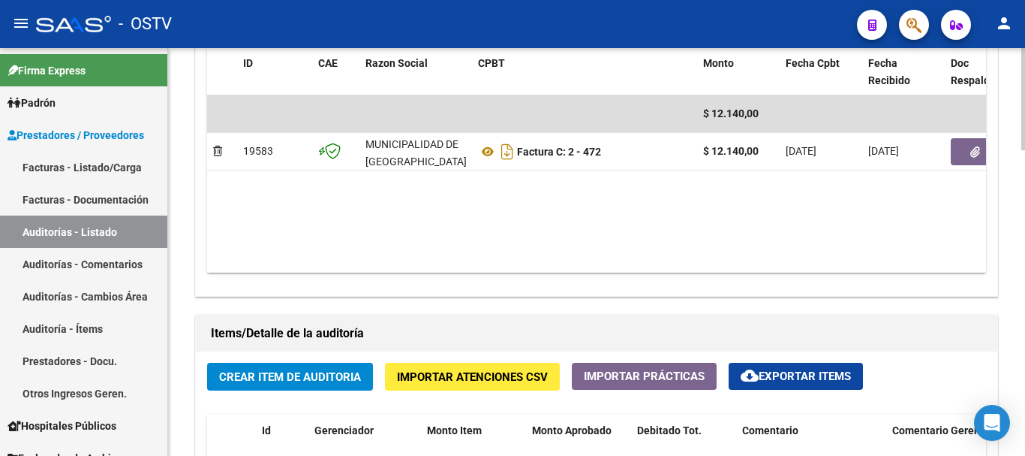
scroll to position [976, 0]
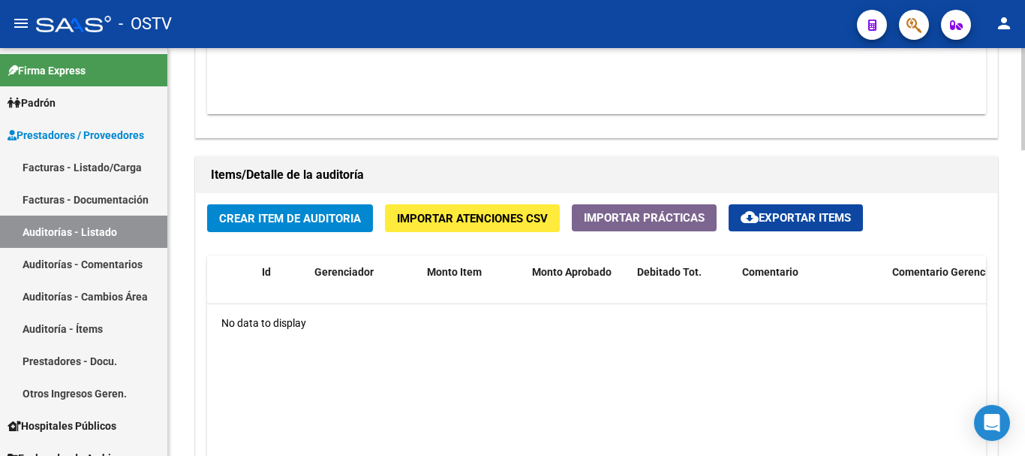
click at [325, 224] on button "Crear Item de Auditoria" at bounding box center [290, 218] width 166 height 28
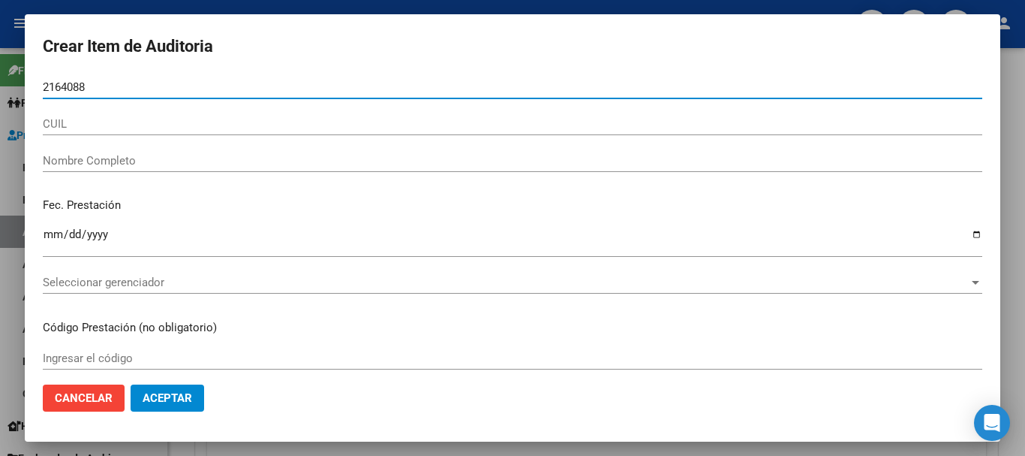
type input "21640889"
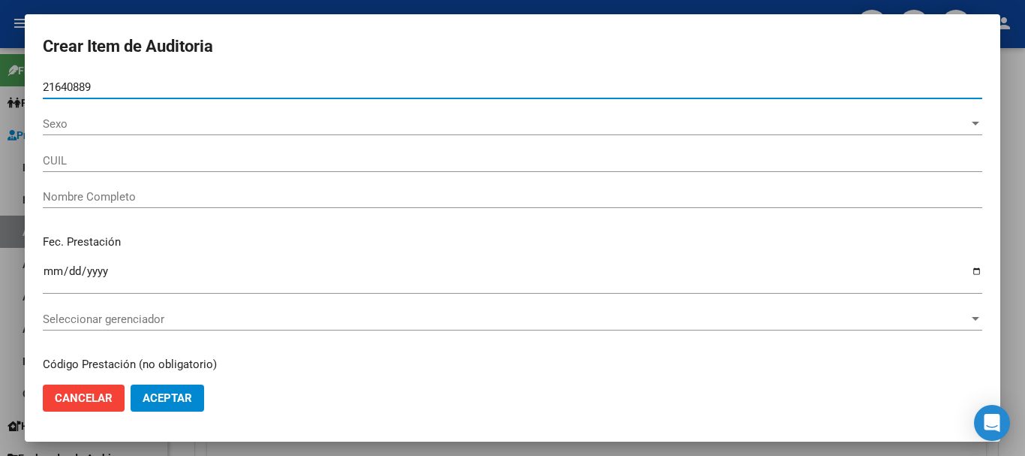
type input "20216408897"
type input "[PERSON_NAME]"
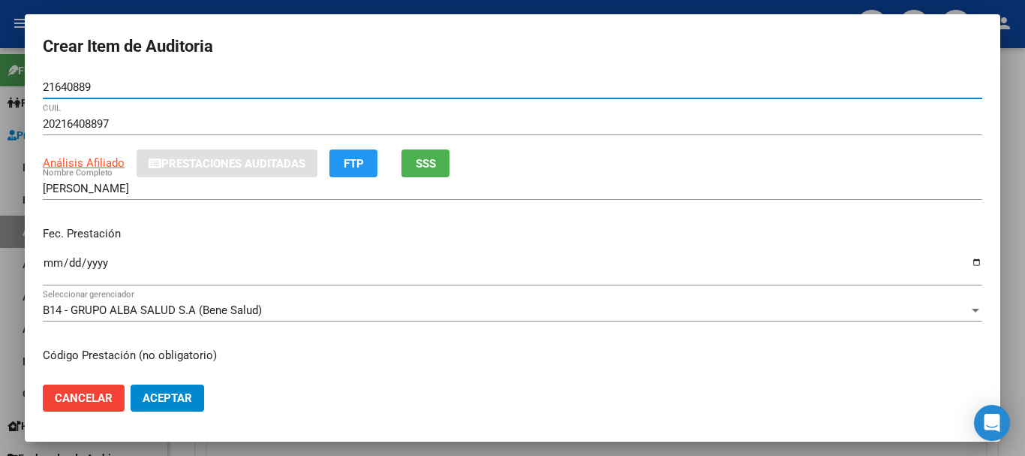
type input "21640889"
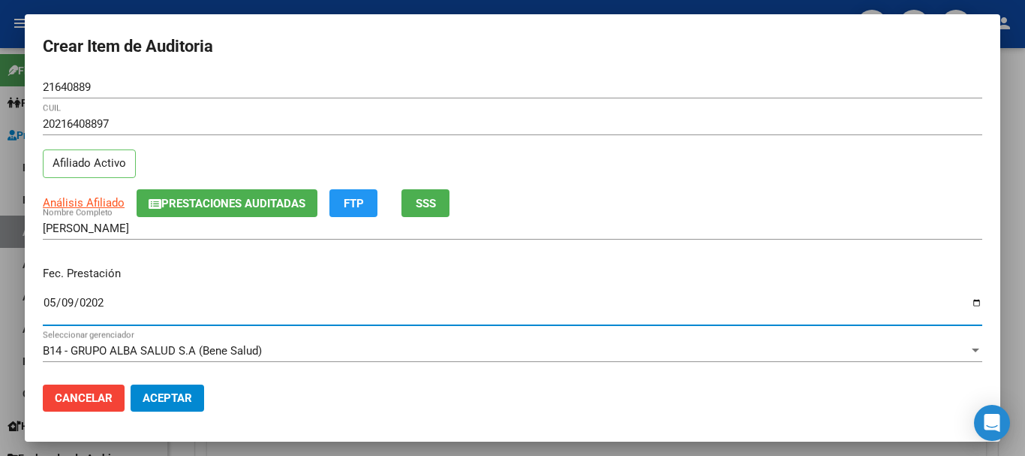
type input "[DATE]"
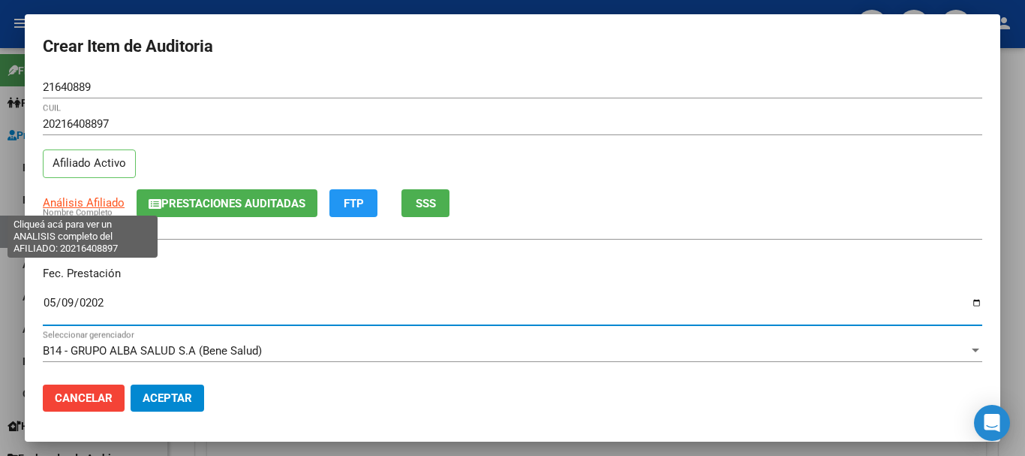
click at [101, 205] on span "Análisis Afiliado" at bounding box center [84, 203] width 82 height 14
type textarea "20216408897"
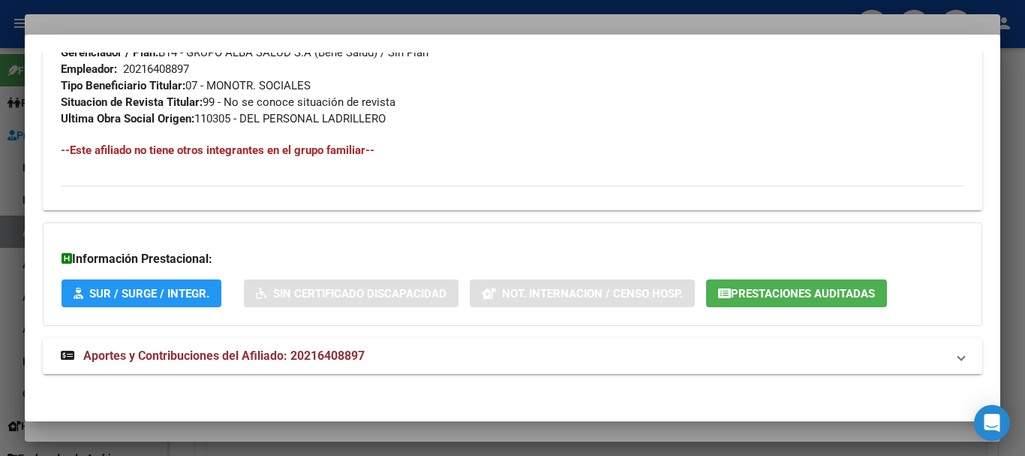
scroll to position [774, 0]
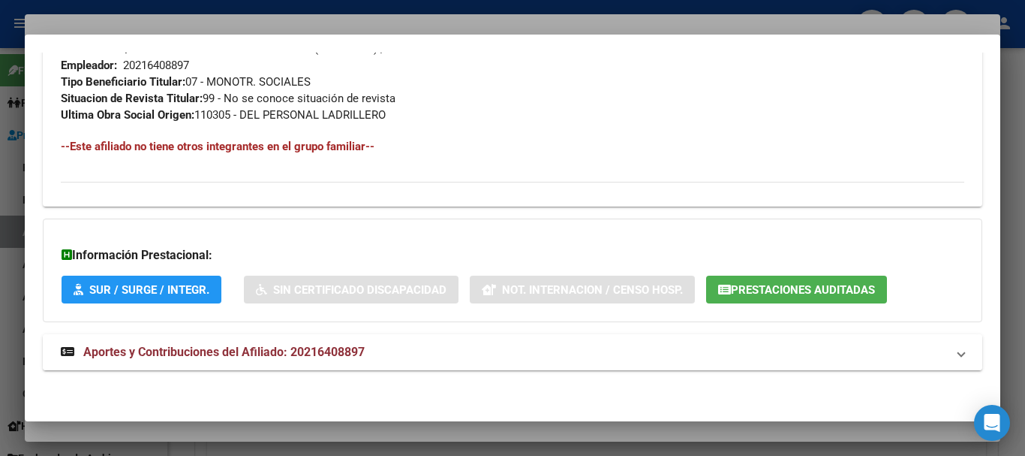
click at [307, 354] on span "Aportes y Contribuciones del Afiliado: 20216408897" at bounding box center [223, 352] width 281 height 14
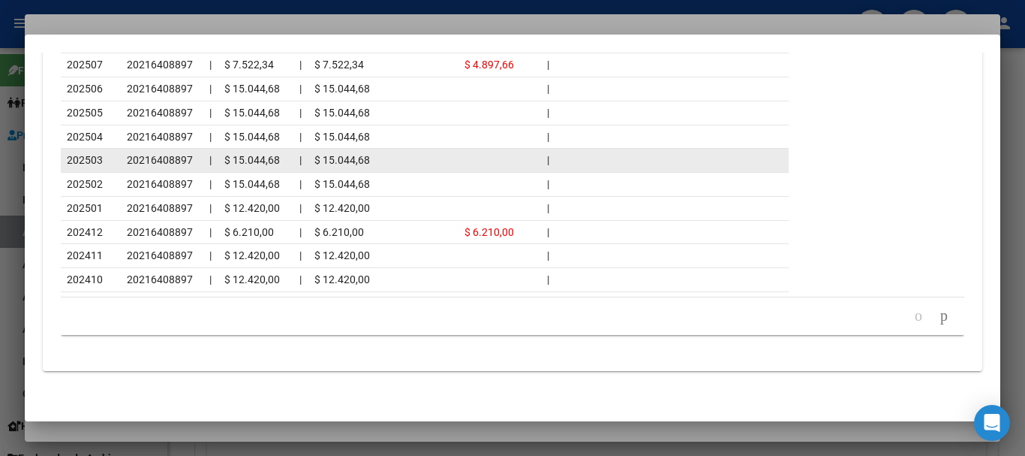
scroll to position [1448, 0]
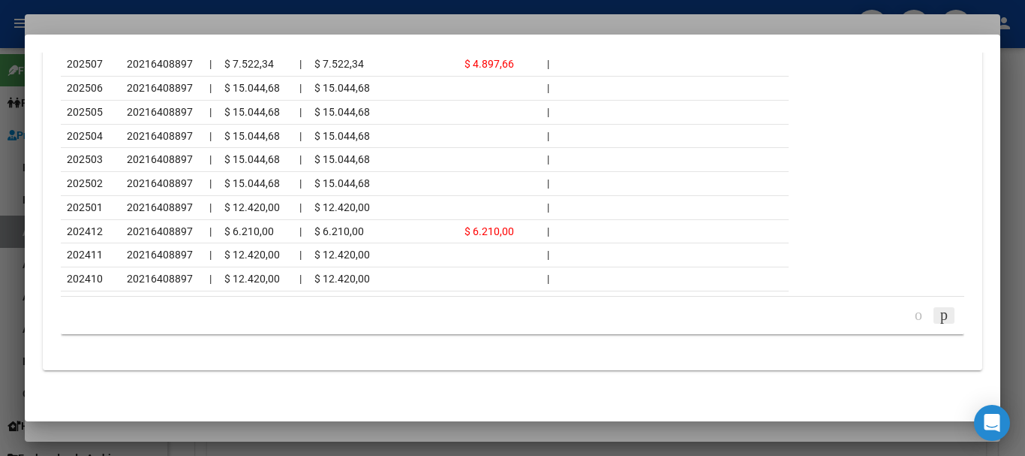
click at [938, 311] on icon "go to next page" at bounding box center [944, 314] width 12 height 18
click at [181, 22] on div at bounding box center [512, 228] width 1025 height 456
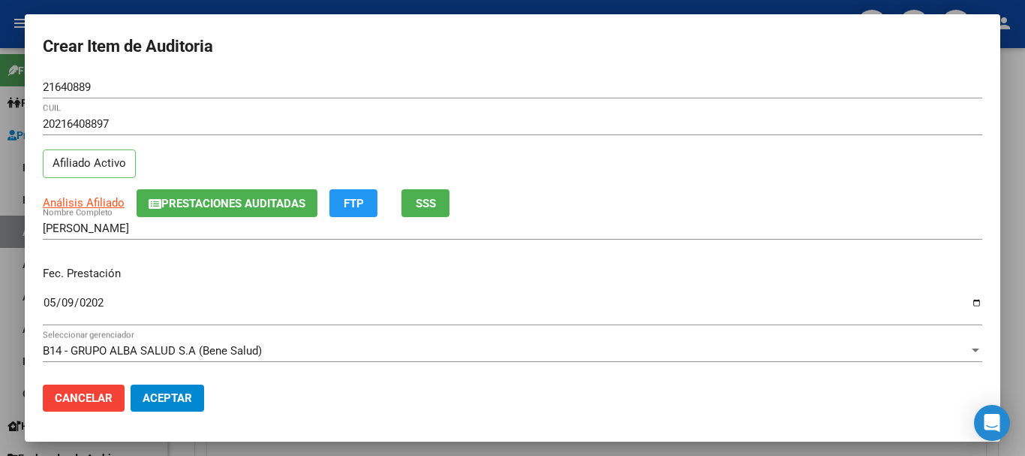
click at [578, 121] on input "20216408897" at bounding box center [513, 124] width 940 height 14
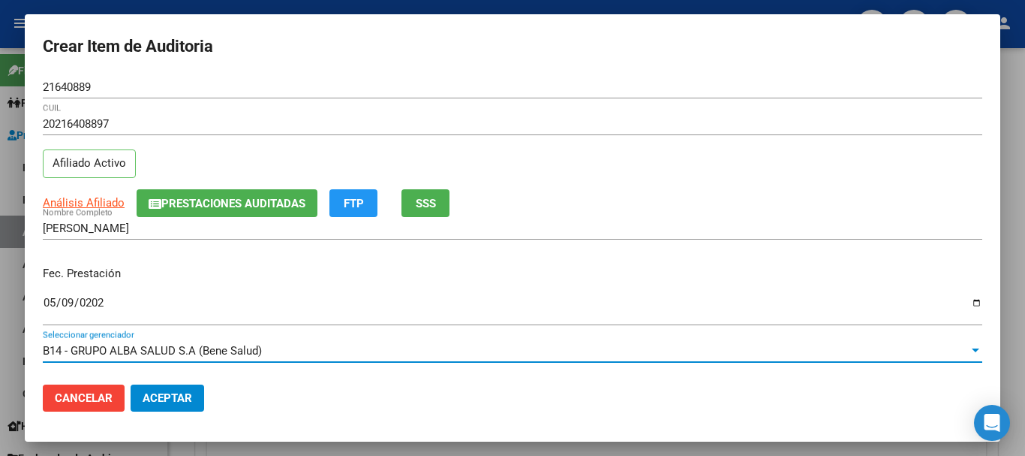
scroll to position [203, 0]
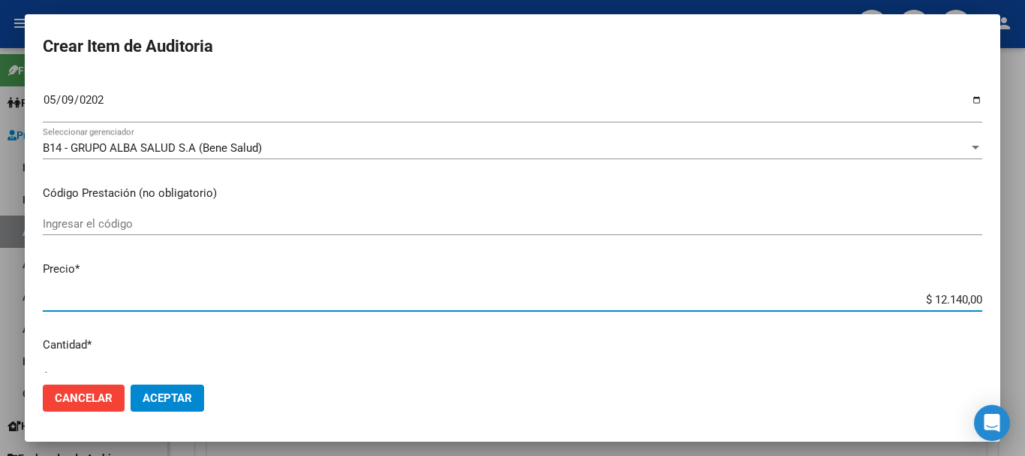
type input "$ 0,07"
type input "$ 0,71"
type input "$ 7,10"
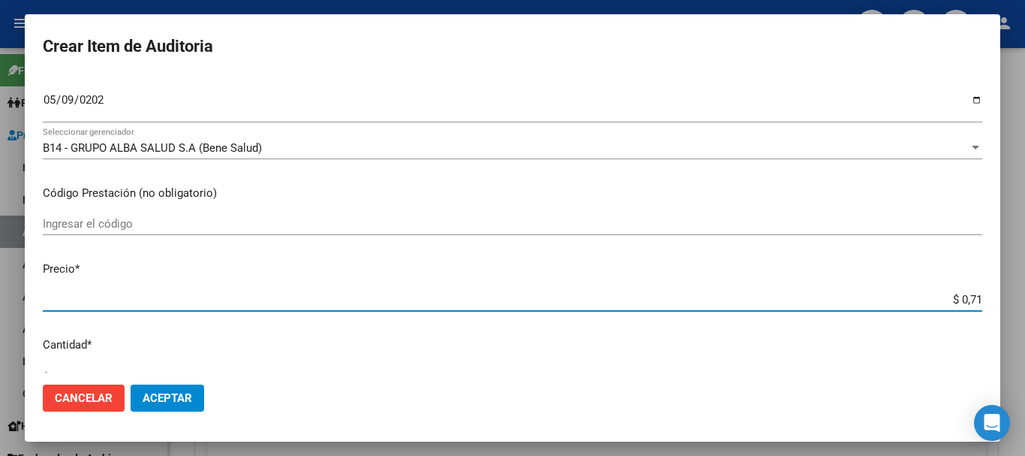
type input "$ 7,10"
type input "$ 71,02"
type input "$ 710,20"
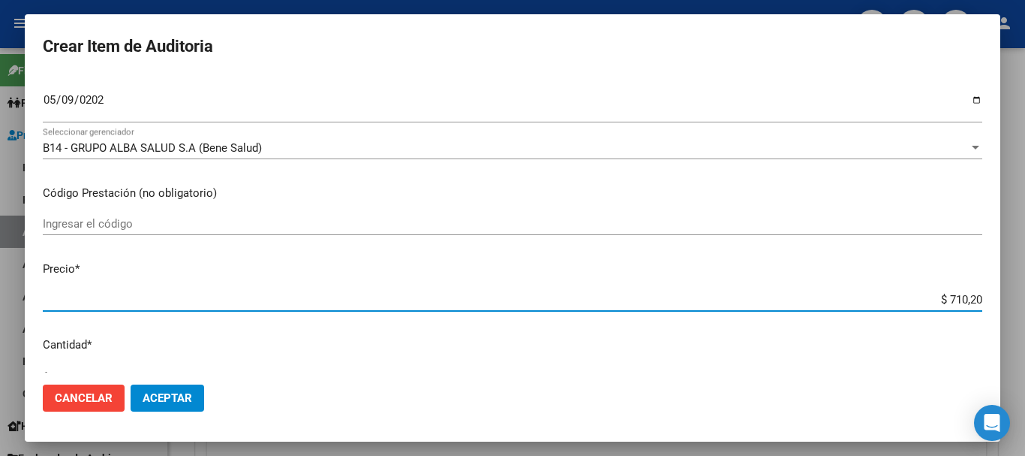
type input "$ 7.102,00"
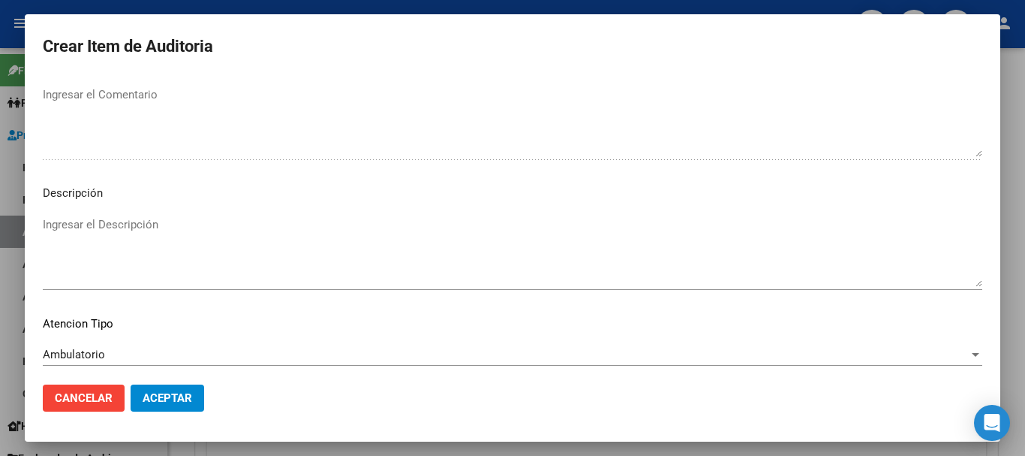
scroll to position [925, 0]
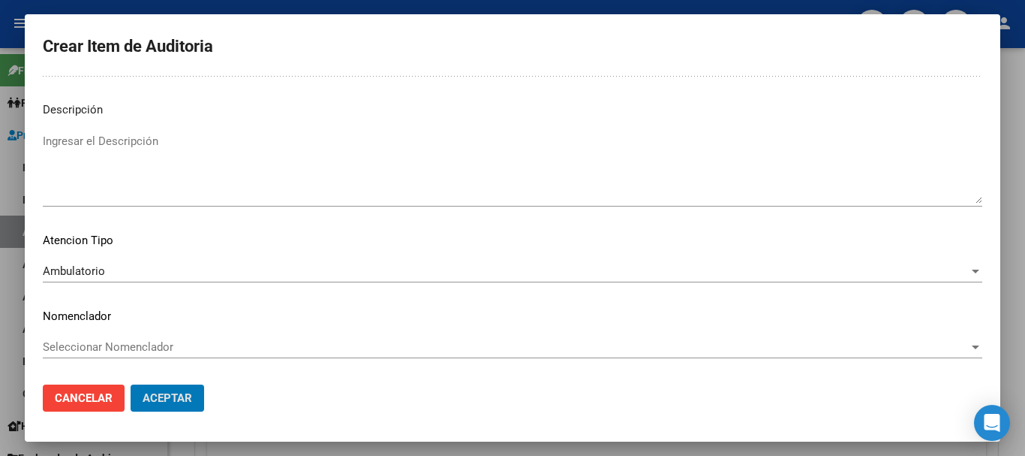
click at [131, 384] on button "Aceptar" at bounding box center [168, 397] width 74 height 27
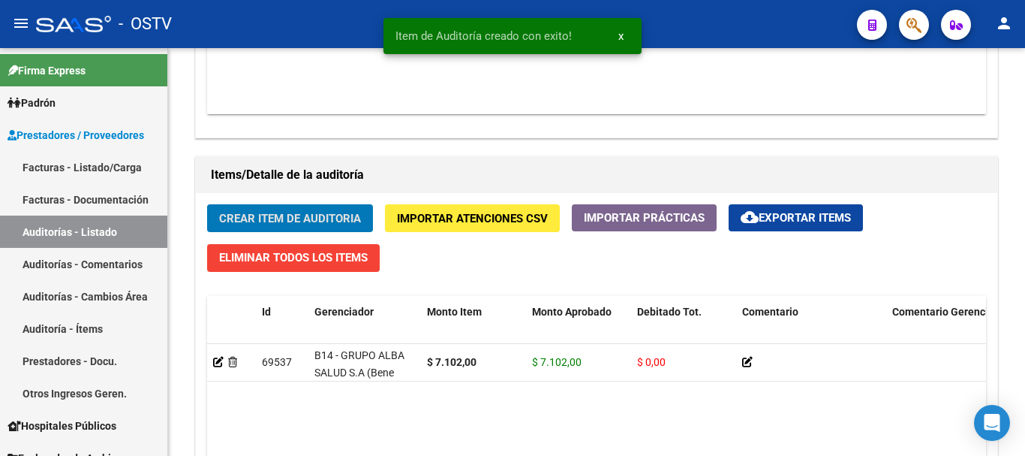
scroll to position [977, 0]
click at [207, 203] on button "Crear Item de Auditoria" at bounding box center [290, 217] width 166 height 28
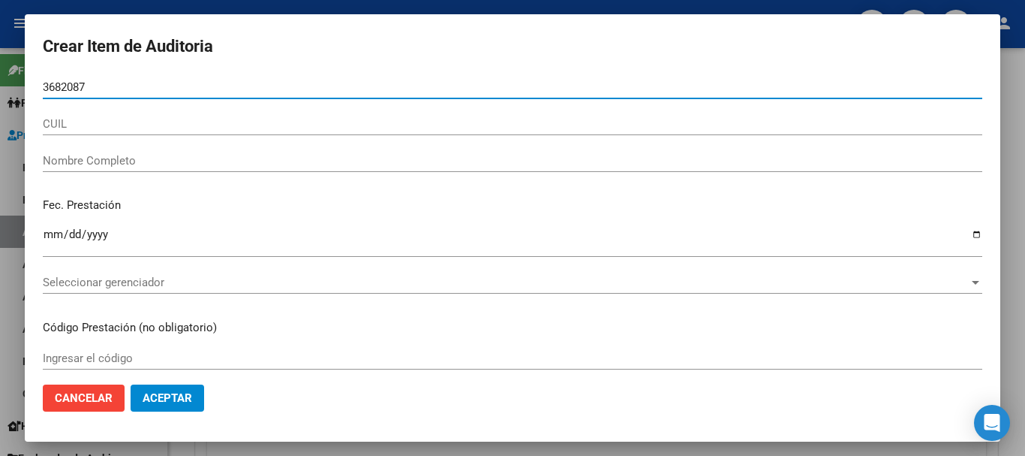
type input "36820871"
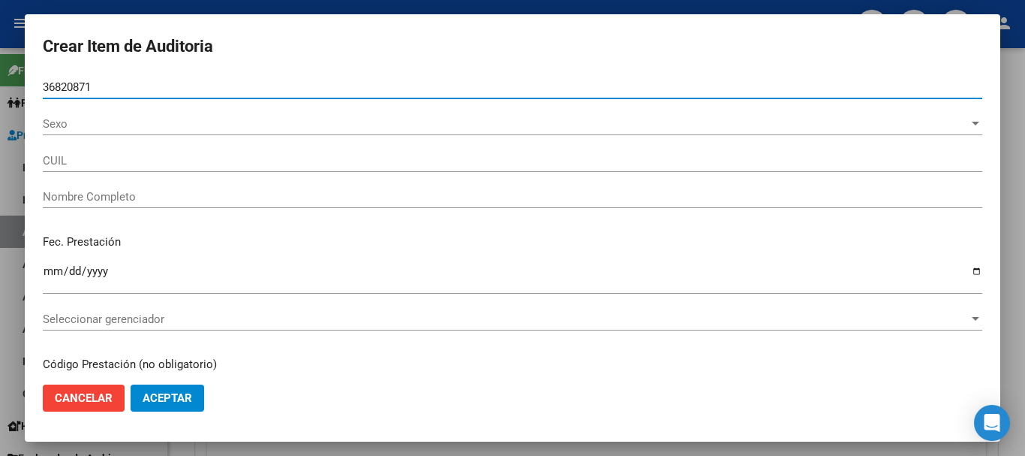
type input "27368208715"
type input "[PERSON_NAME] -"
type input "36820871"
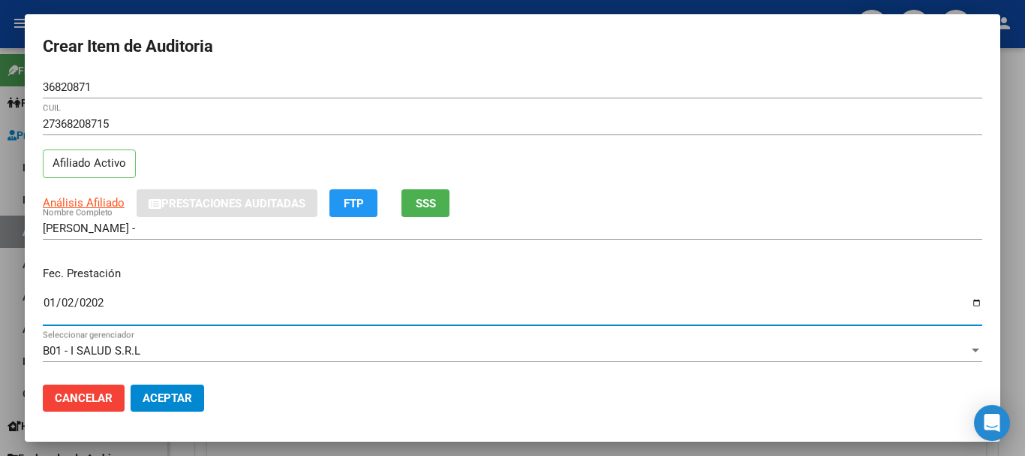
type input "[DATE]"
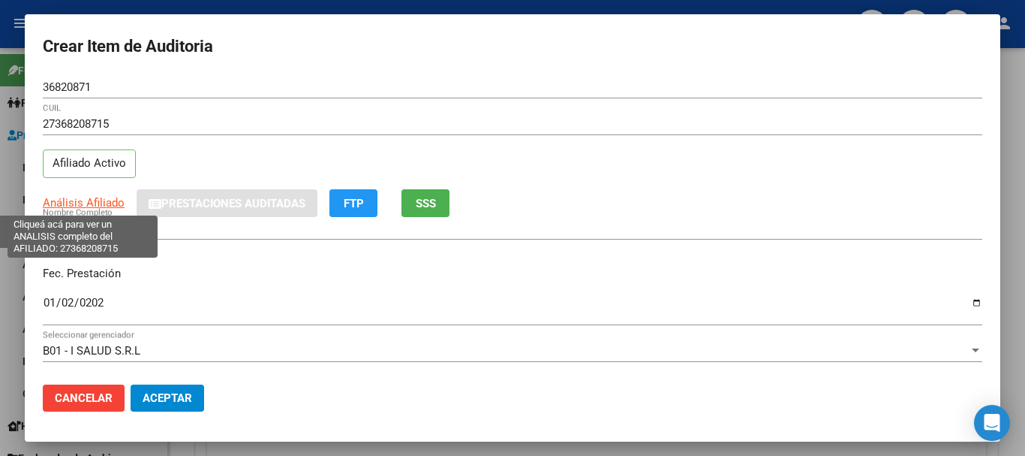
click at [75, 198] on span "Análisis Afiliado" at bounding box center [84, 203] width 82 height 14
copy span "i"
type textarea "27368208715"
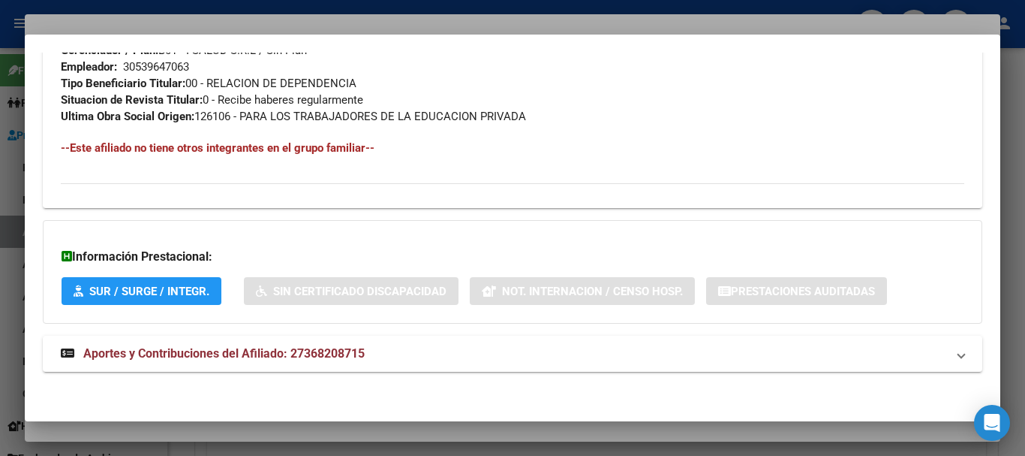
scroll to position [774, 0]
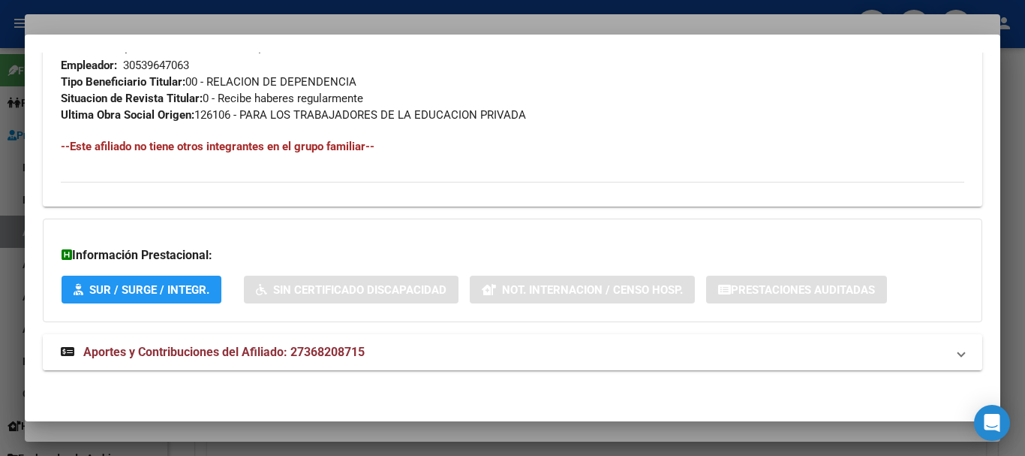
click at [269, 345] on span "Aportes y Contribuciones del Afiliado: 27368208715" at bounding box center [223, 352] width 281 height 14
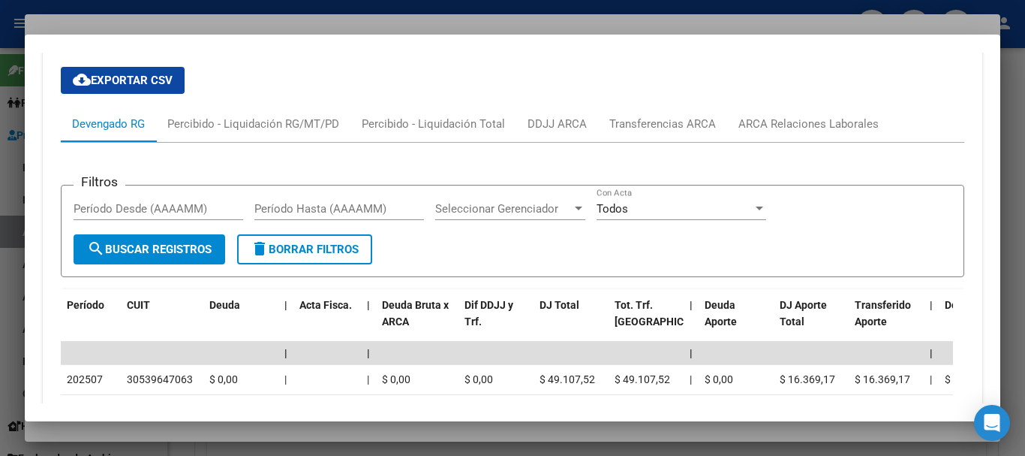
scroll to position [1425, 0]
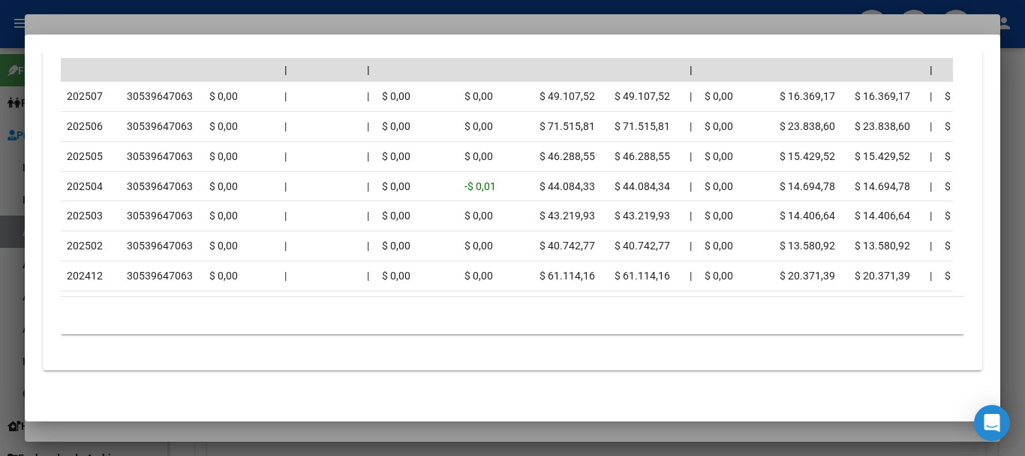
click at [182, 19] on div at bounding box center [512, 228] width 1025 height 456
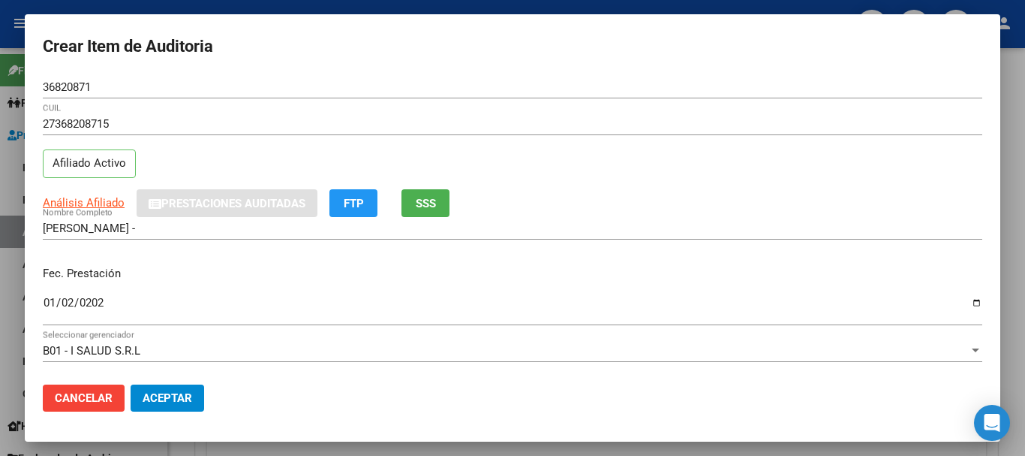
click at [589, 148] on div "27368208715 CUIL" at bounding box center [513, 131] width 940 height 37
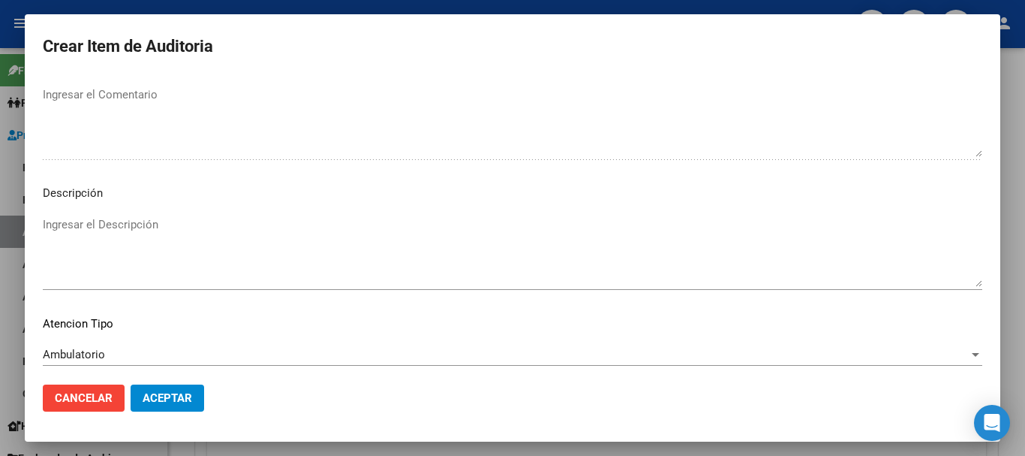
scroll to position [925, 0]
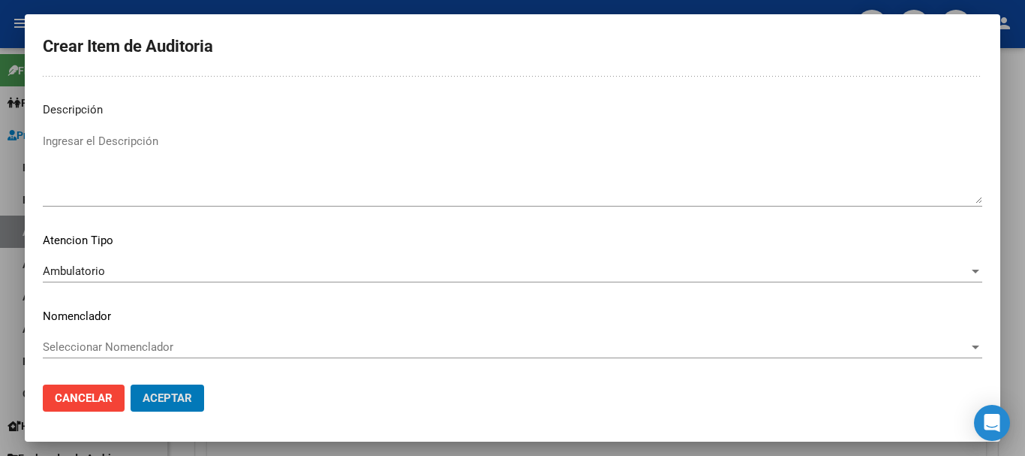
click at [131, 384] on button "Aceptar" at bounding box center [168, 397] width 74 height 27
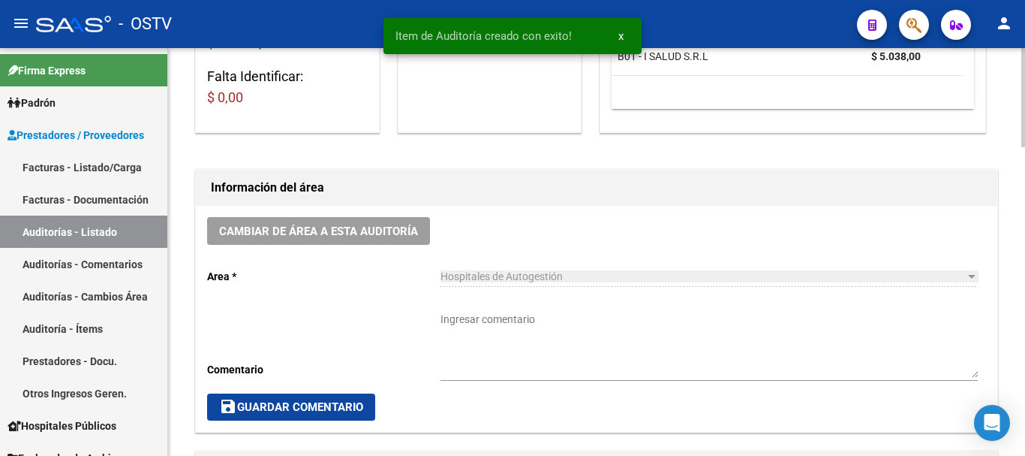
scroll to position [301, 0]
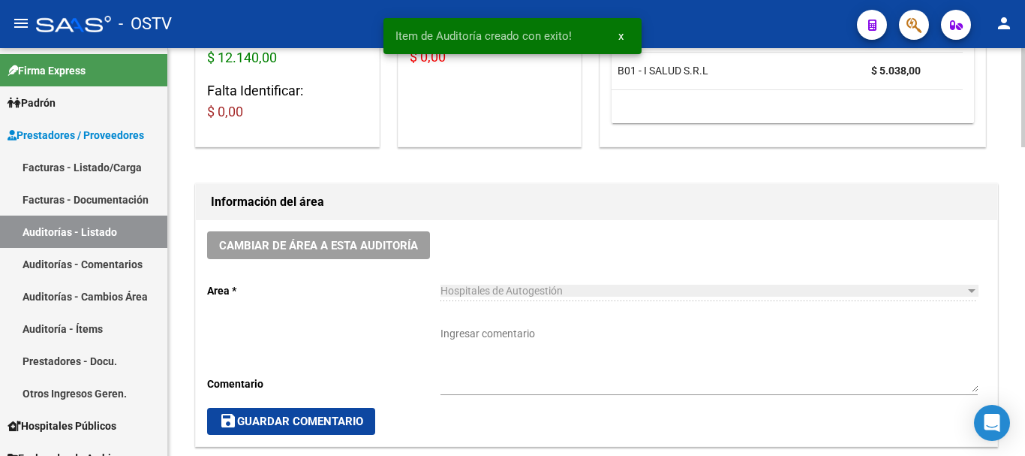
drag, startPoint x: 509, startPoint y: 302, endPoint x: 501, endPoint y: 321, distance: 19.8
click at [505, 306] on div "Hospitales de Autogestión Seleccionar area" at bounding box center [709, 292] width 537 height 43
click at [498, 333] on textarea "Ingresar comentario" at bounding box center [709, 359] width 537 height 66
type textarea "CERRADA"
click at [333, 420] on span "save Guardar Comentario" at bounding box center [291, 421] width 144 height 14
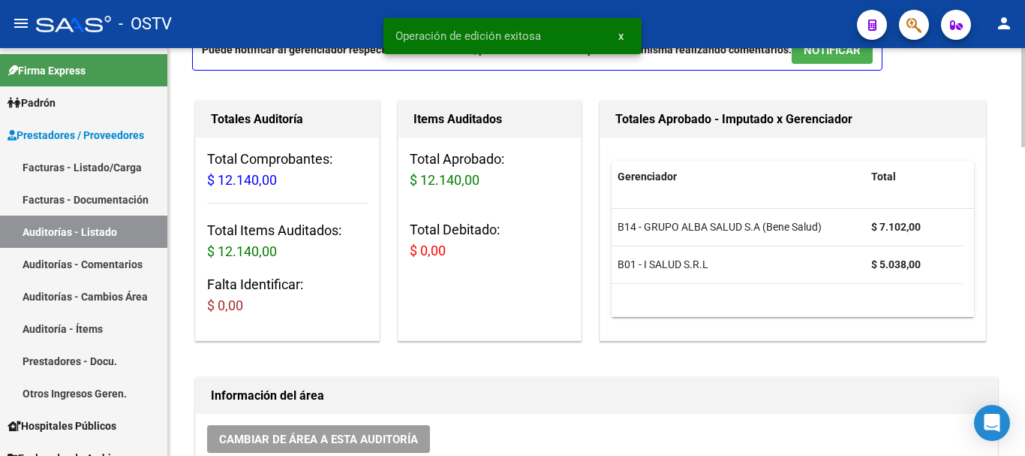
scroll to position [0, 0]
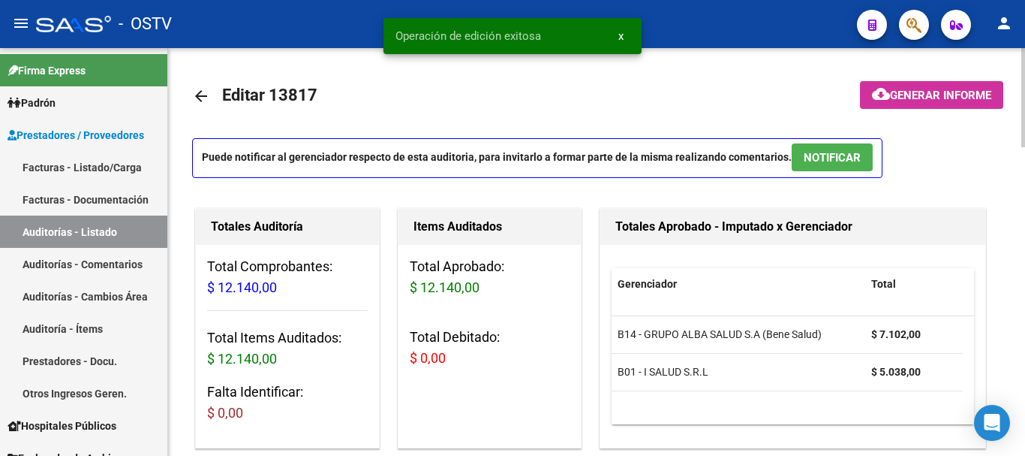
click at [200, 90] on mat-icon "arrow_back" at bounding box center [201, 96] width 18 height 18
